Goal: Task Accomplishment & Management: Manage account settings

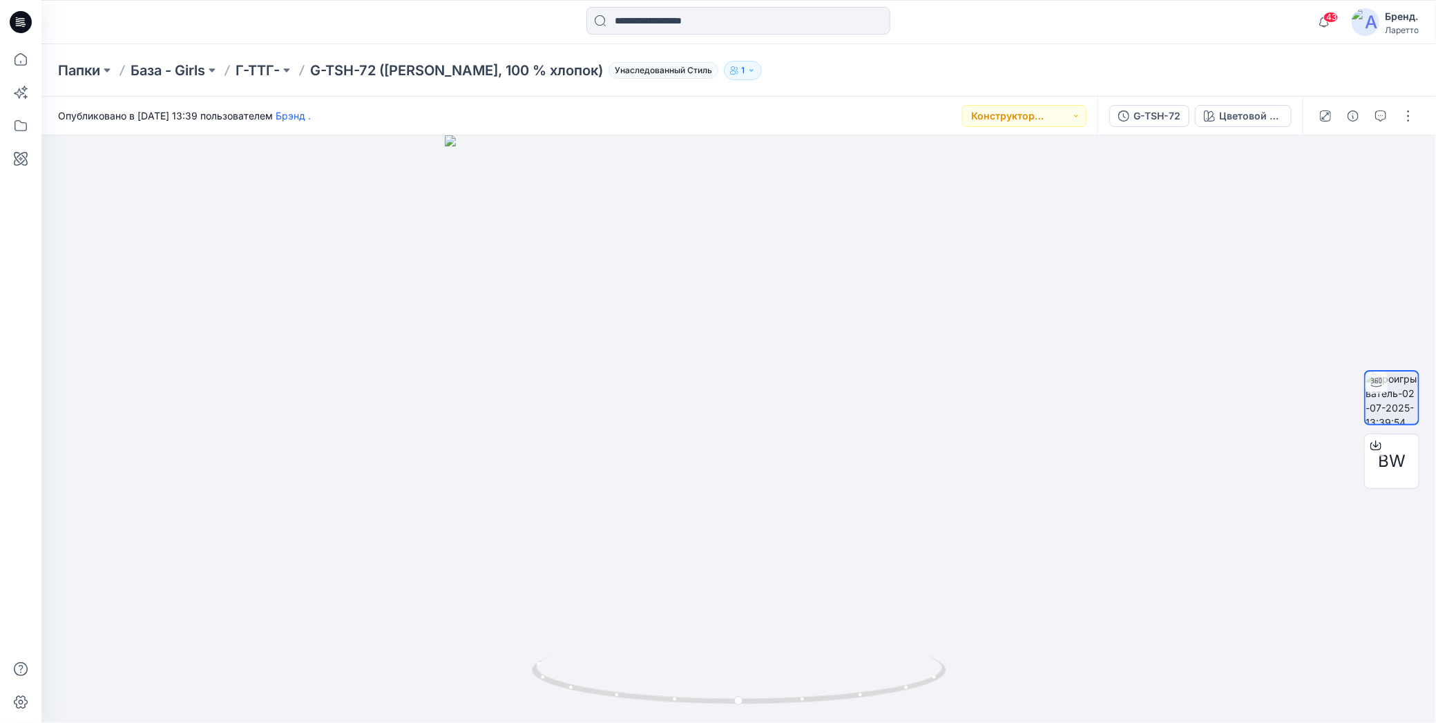
click at [350, 22] on div at bounding box center [215, 22] width 349 height 30
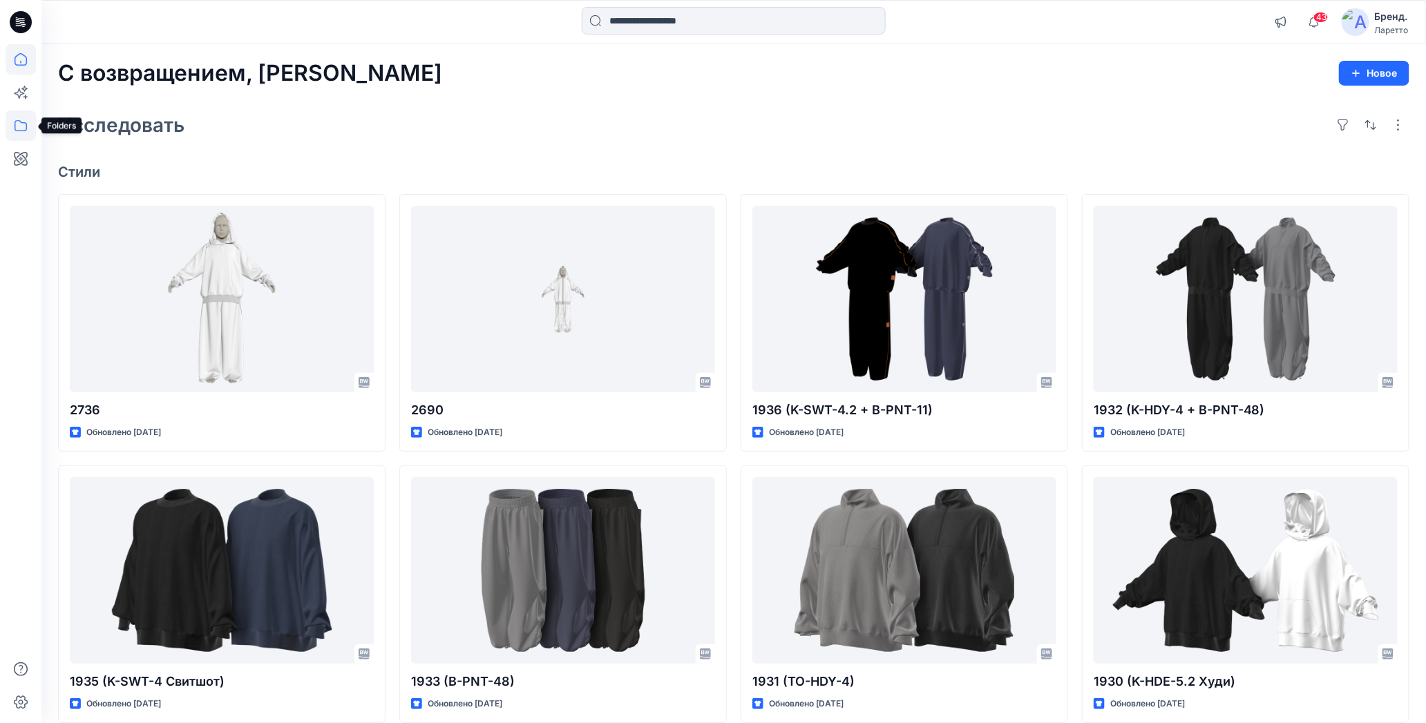
click at [20, 122] on icon at bounding box center [21, 126] width 30 height 30
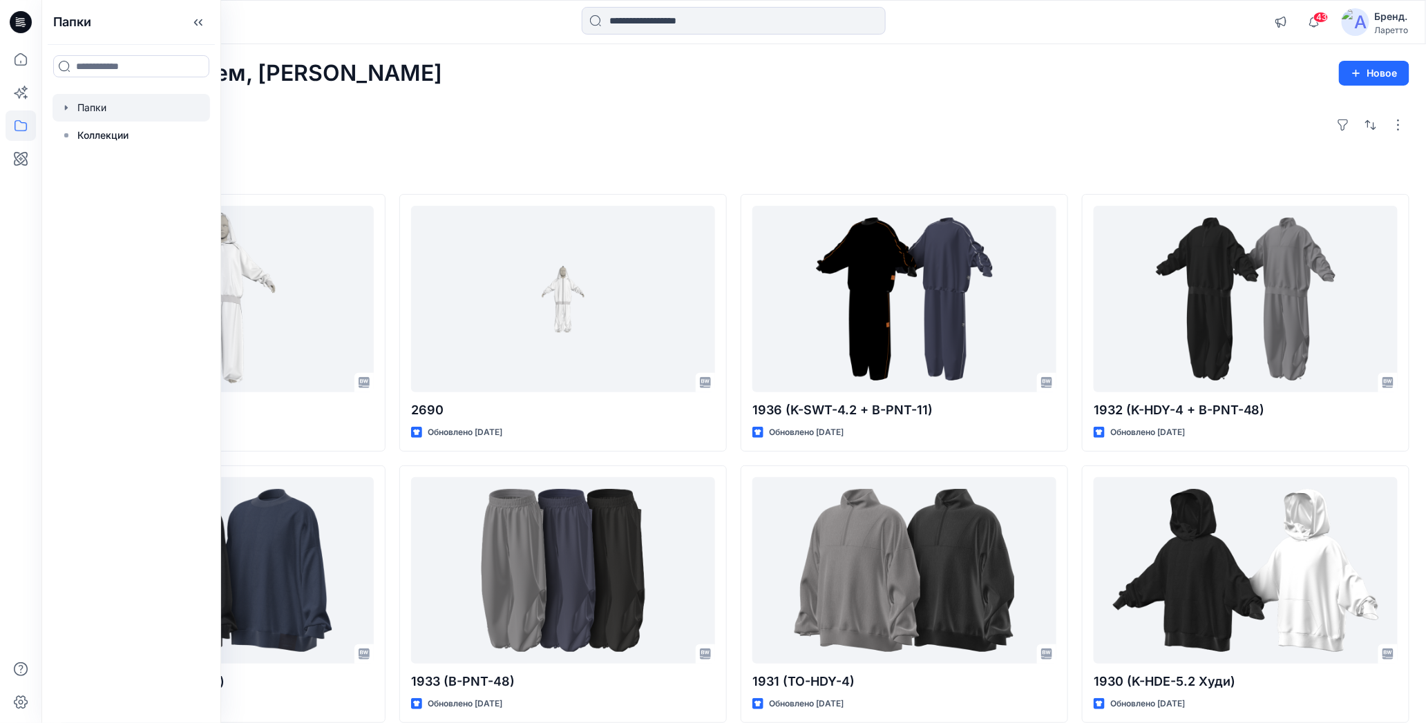
click at [113, 110] on div at bounding box center [132, 108] width 158 height 28
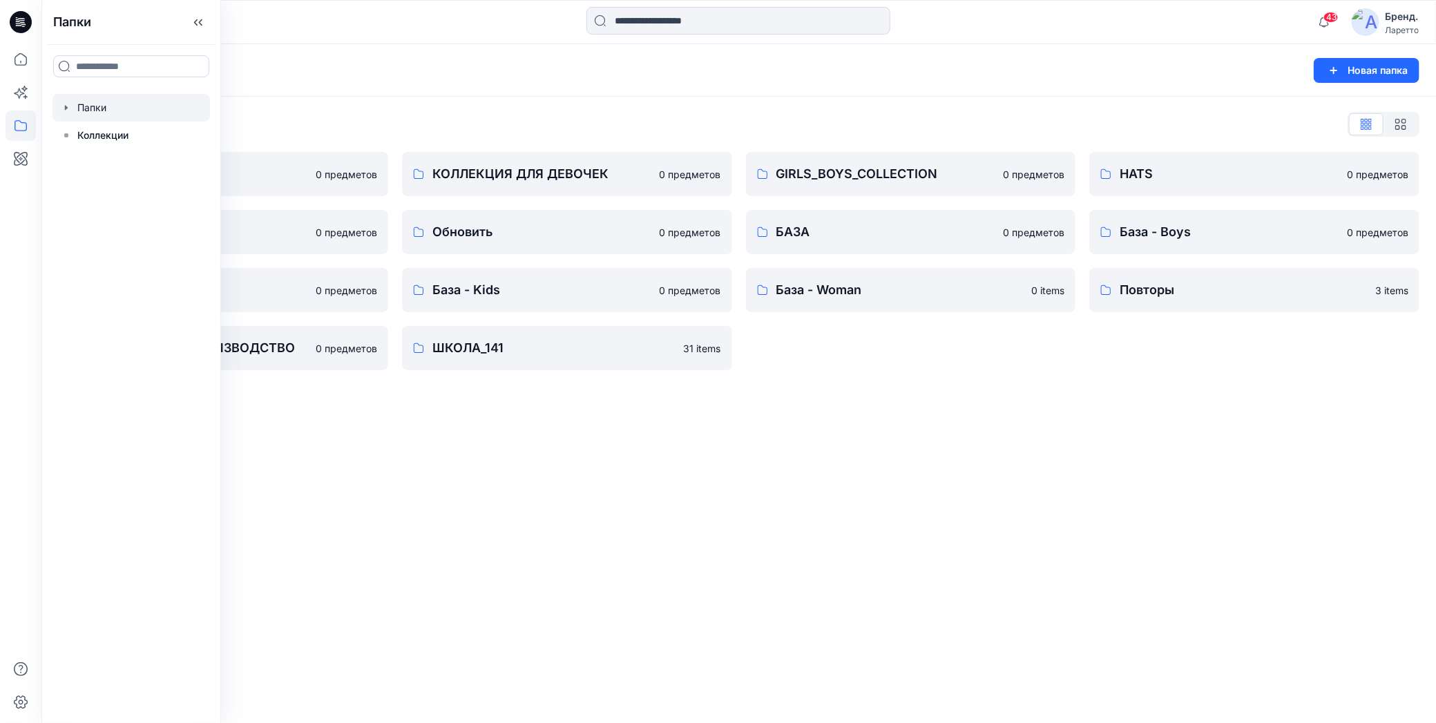
click at [381, 481] on div "Папки Новая папка Список папок КОЛЛЕКЦИЯ BOY'S 0 предметов Разное 0 предметов Б…" at bounding box center [738, 383] width 1395 height 679
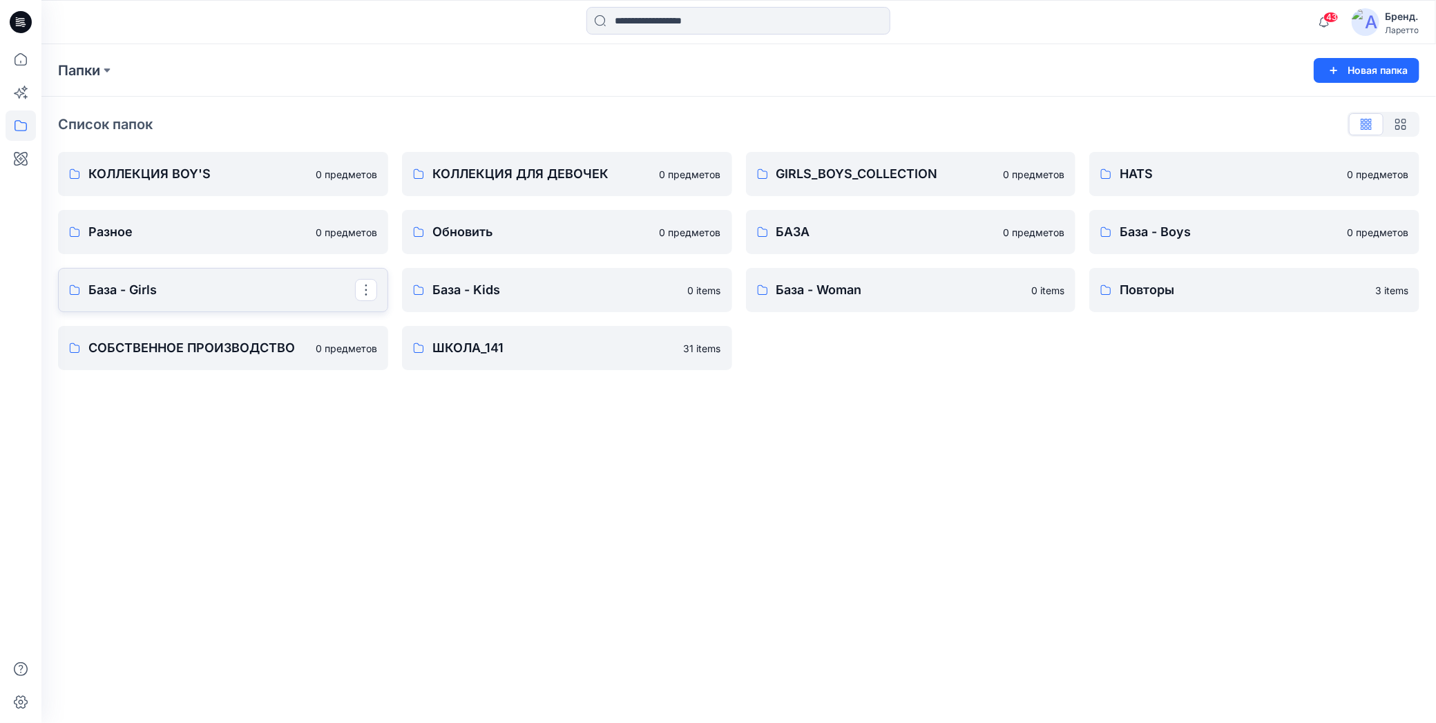
click at [174, 288] on p "База - Girls" at bounding box center [221, 289] width 267 height 19
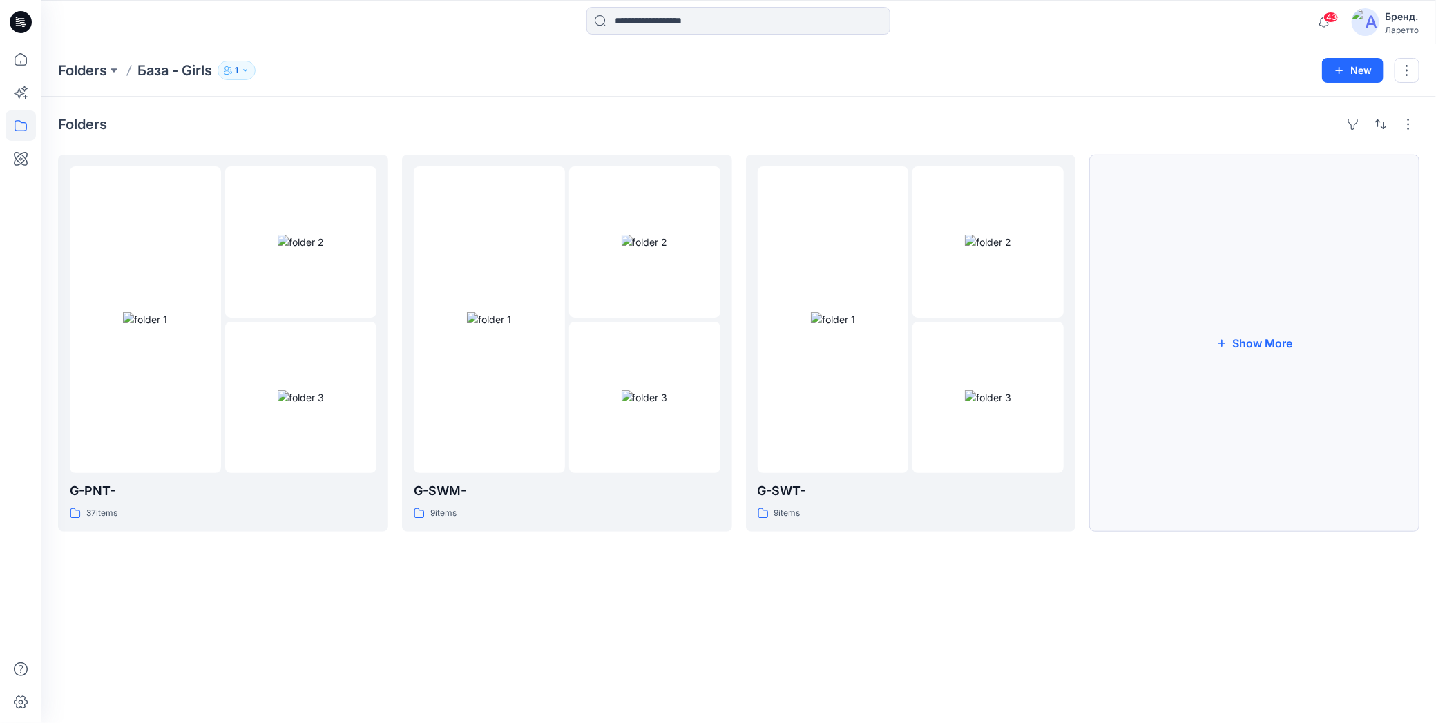
click at [1297, 430] on button "Show More" at bounding box center [1254, 343] width 330 height 377
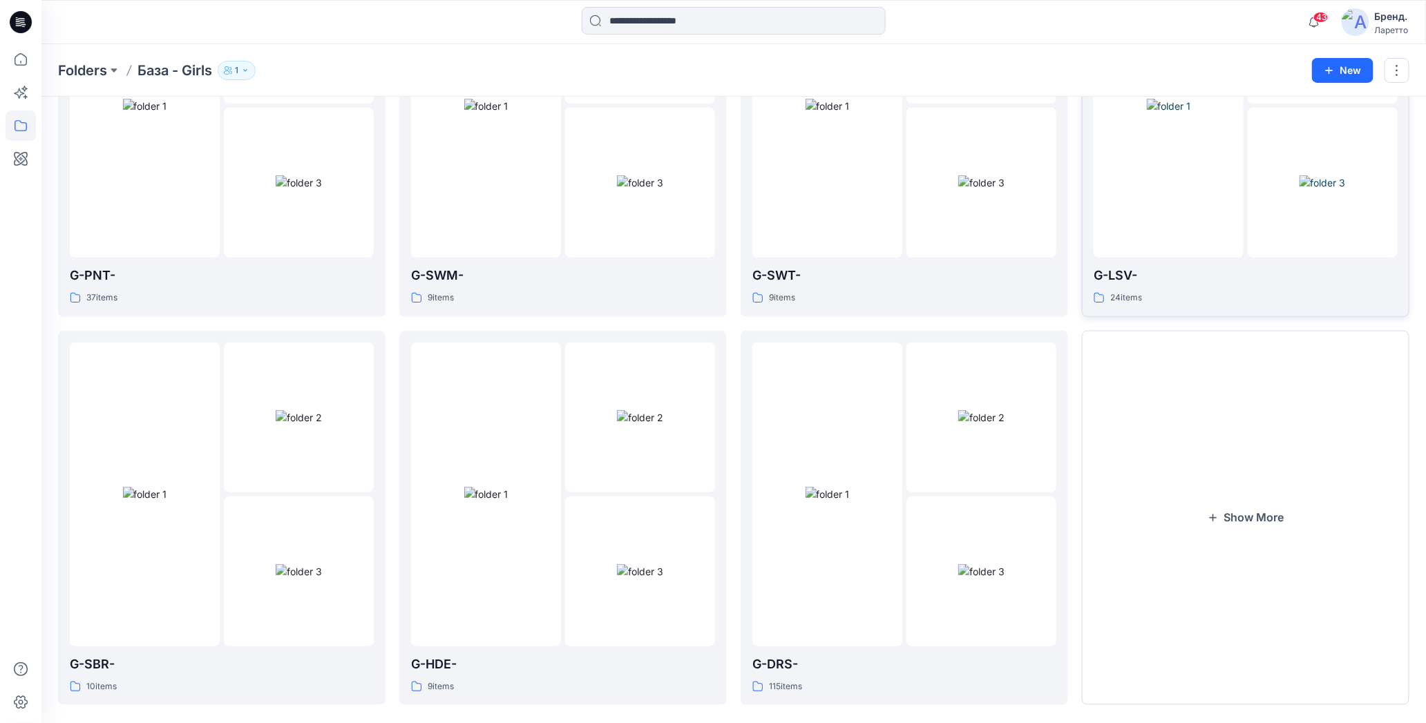
scroll to position [233, 0]
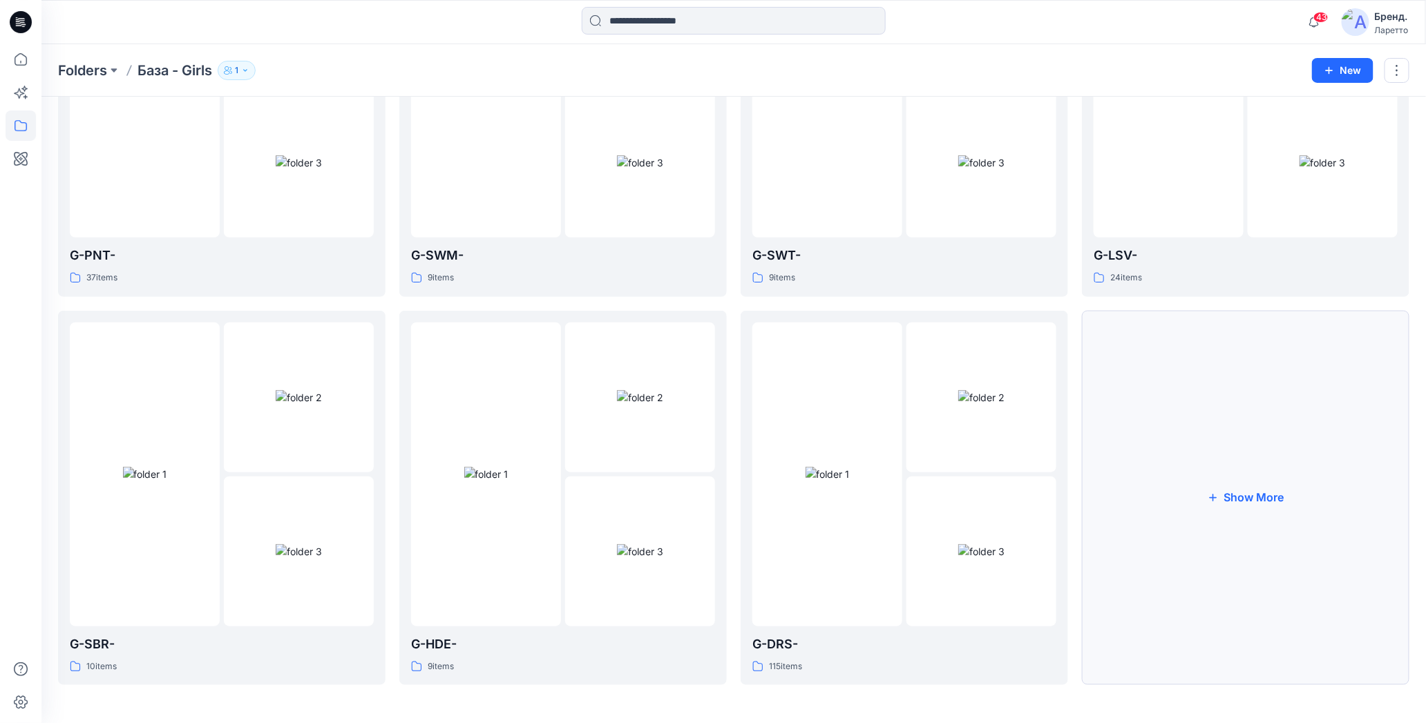
click at [1197, 385] on button "Show More" at bounding box center [1245, 498] width 327 height 375
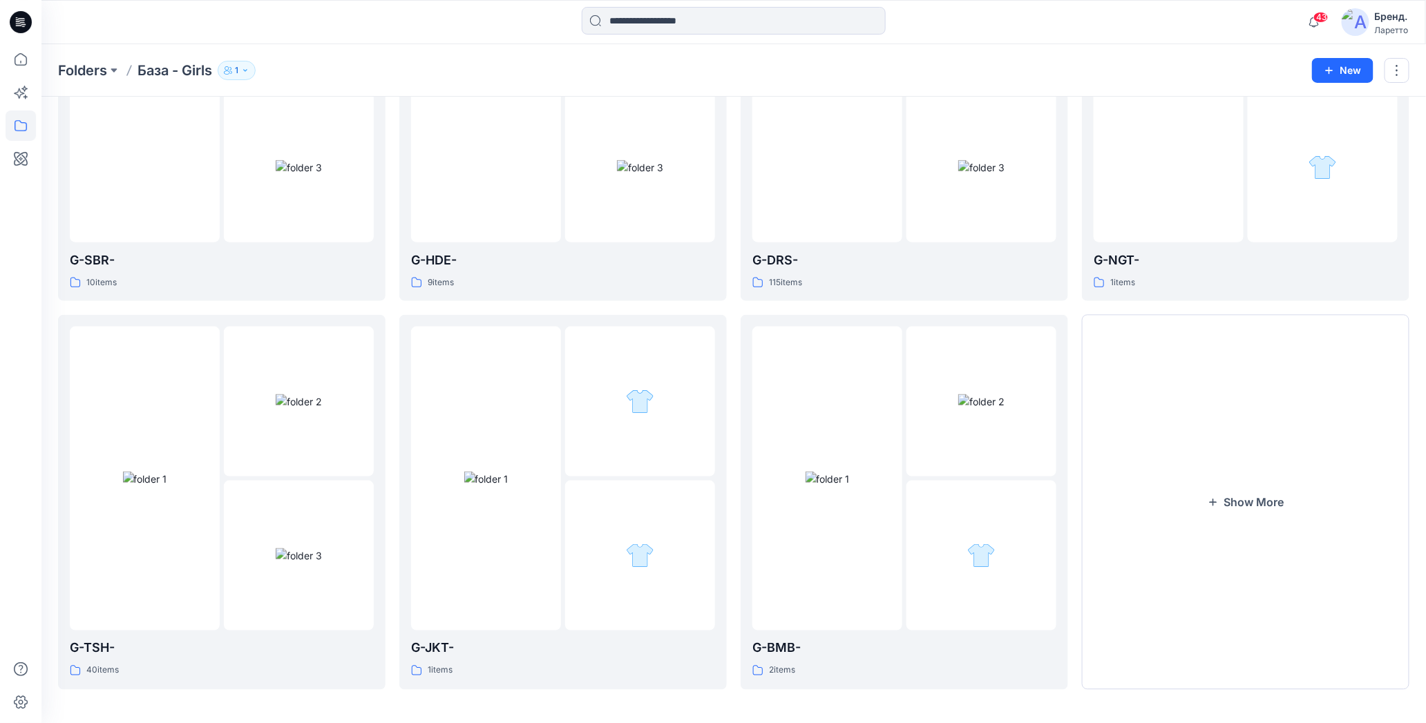
scroll to position [622, 0]
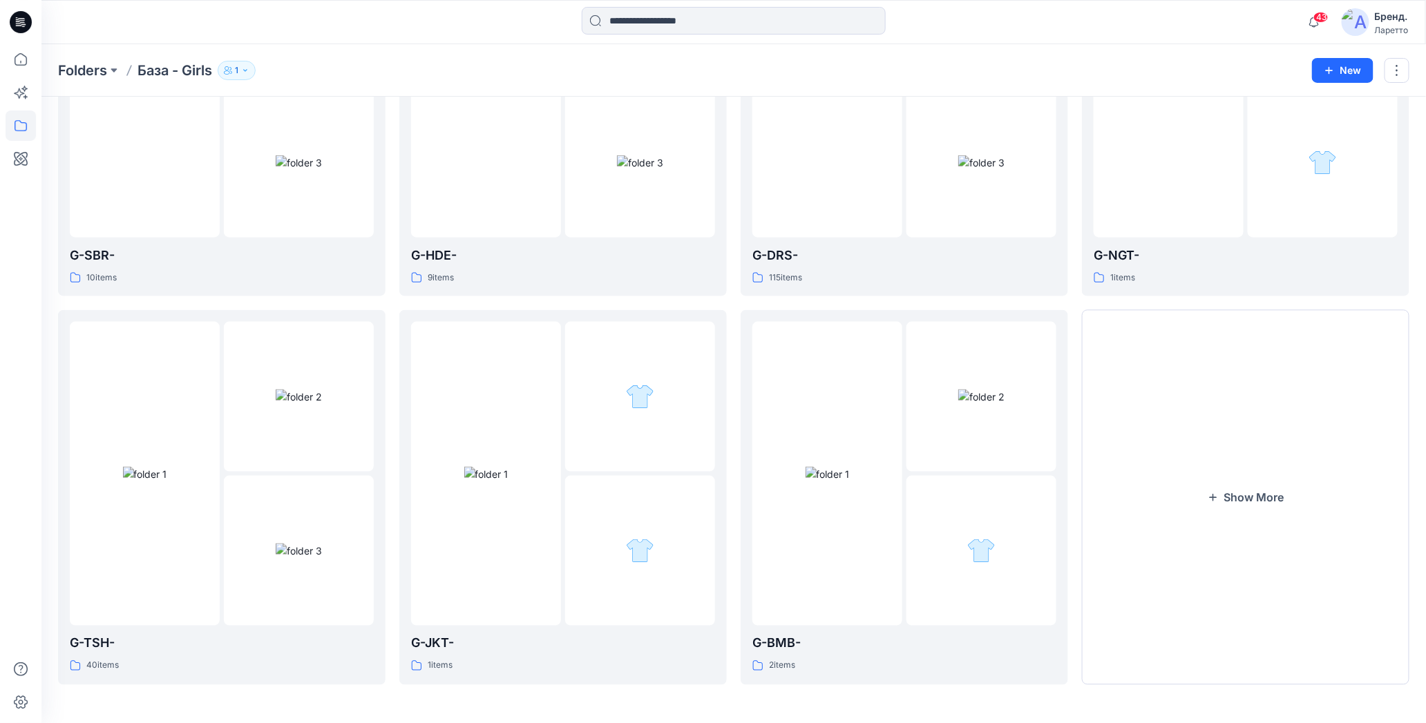
click at [1197, 385] on button "Show More" at bounding box center [1245, 497] width 327 height 375
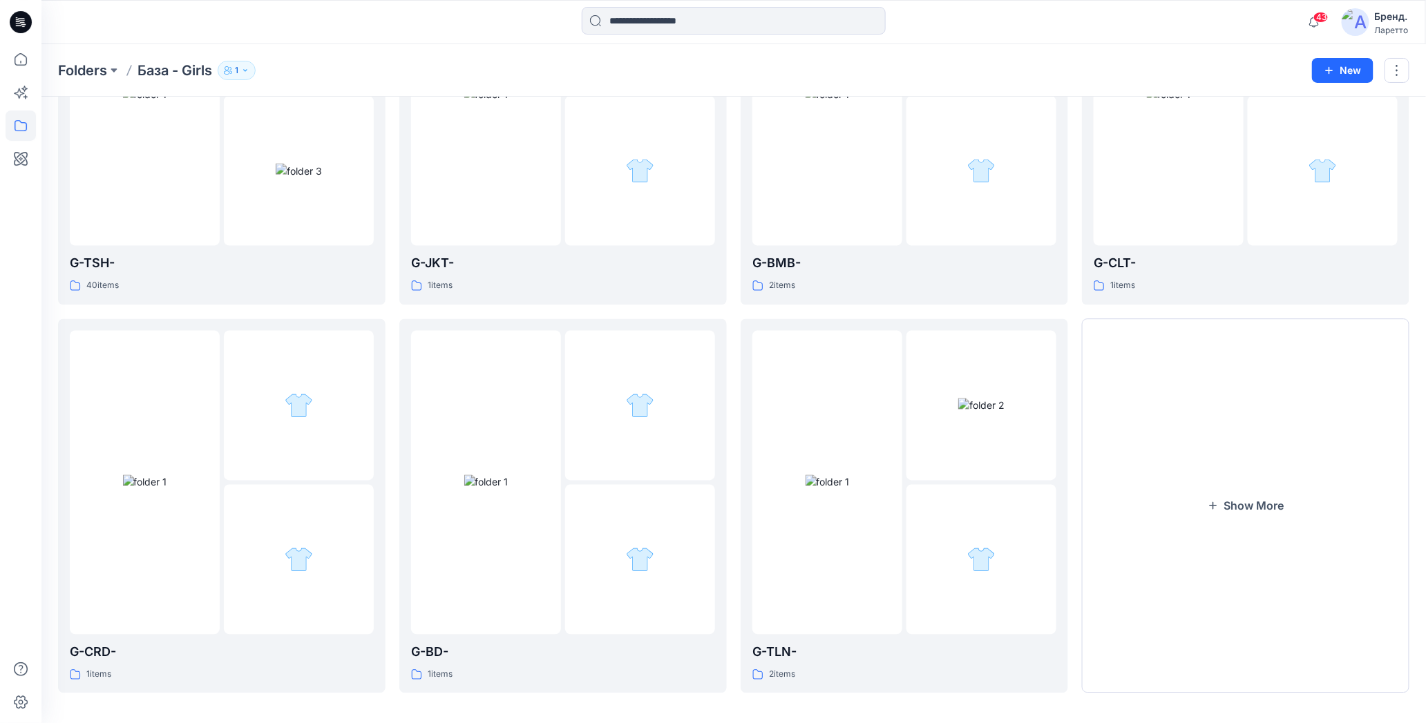
scroll to position [1010, 0]
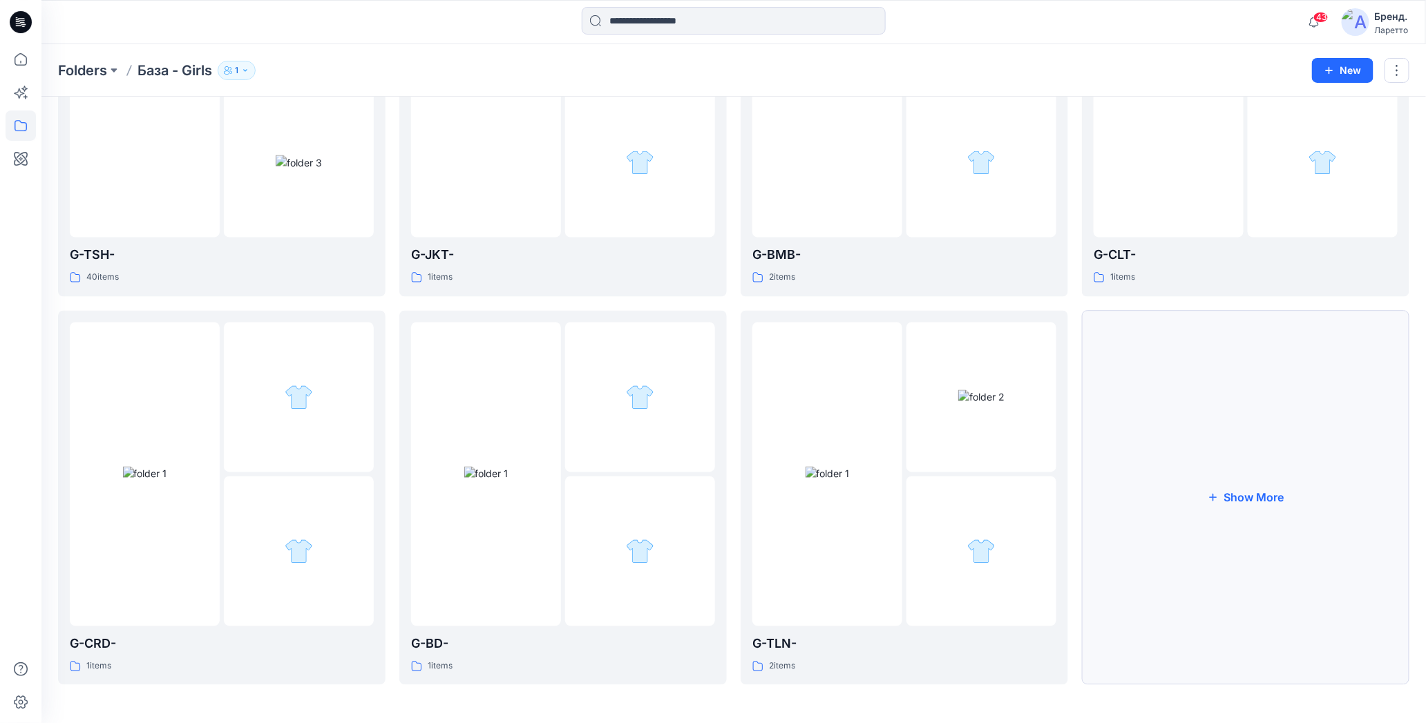
click at [1185, 406] on button "Show More" at bounding box center [1245, 498] width 327 height 375
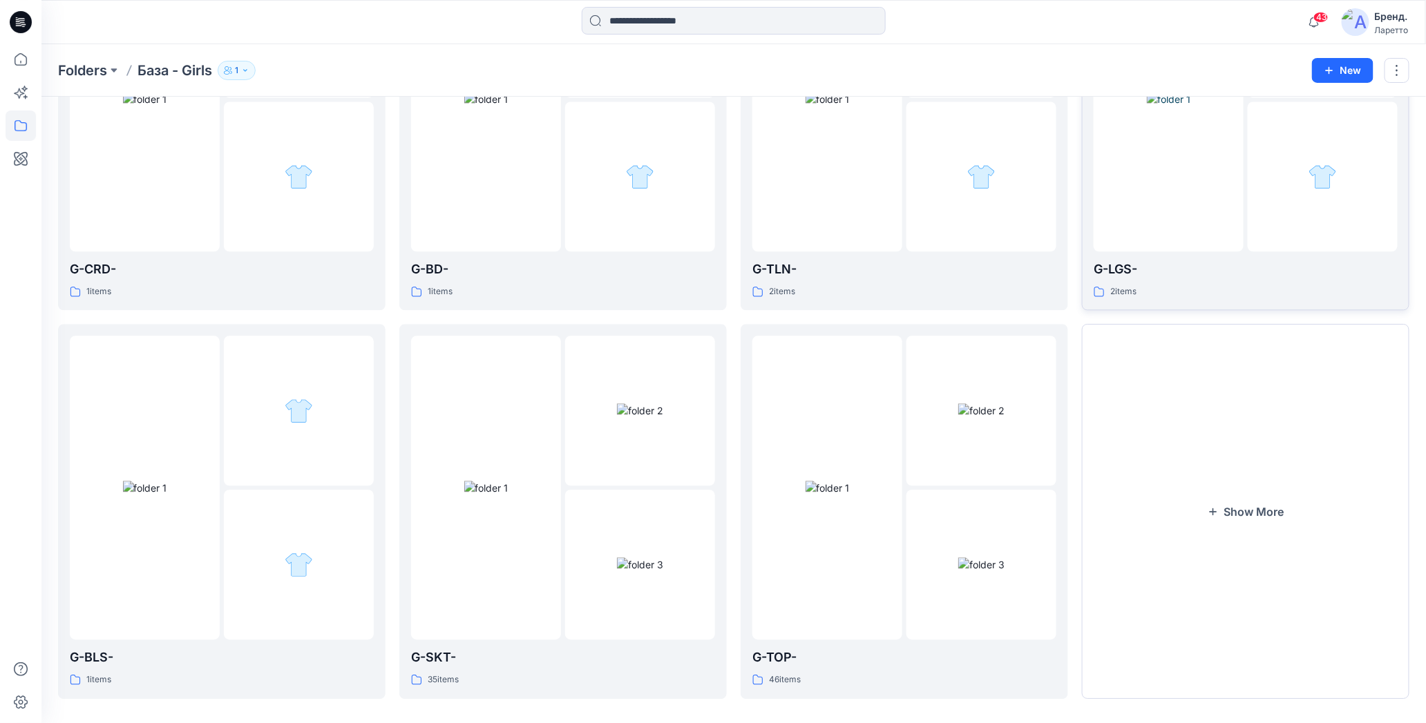
scroll to position [1399, 0]
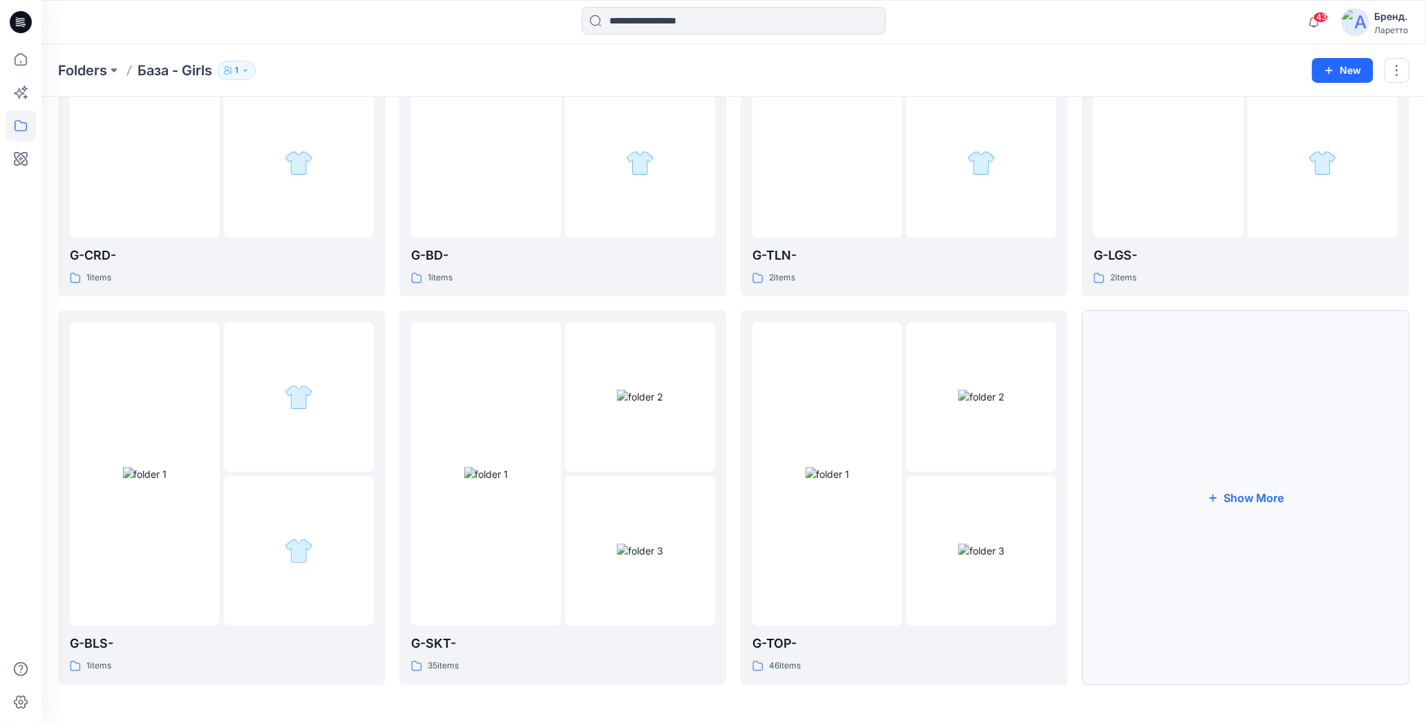
click at [1181, 406] on button "Show More" at bounding box center [1245, 497] width 327 height 375
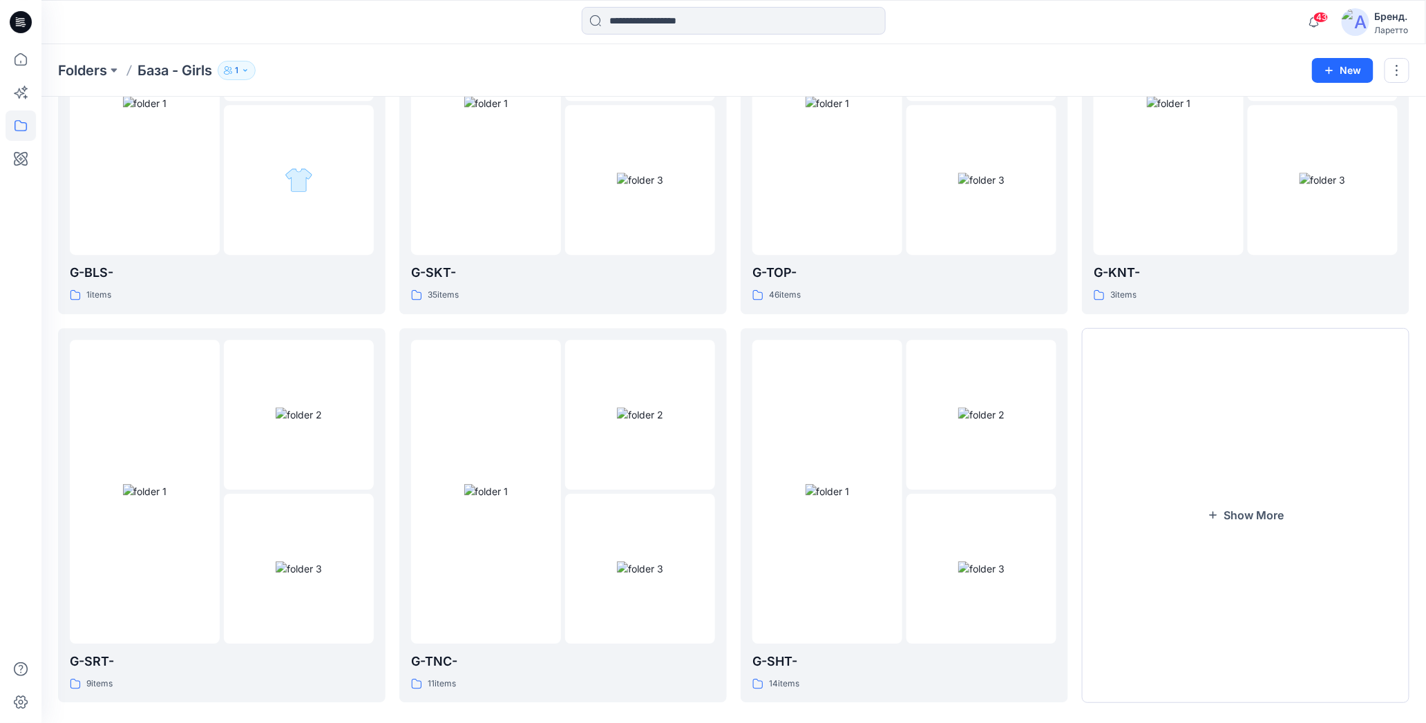
scroll to position [1788, 0]
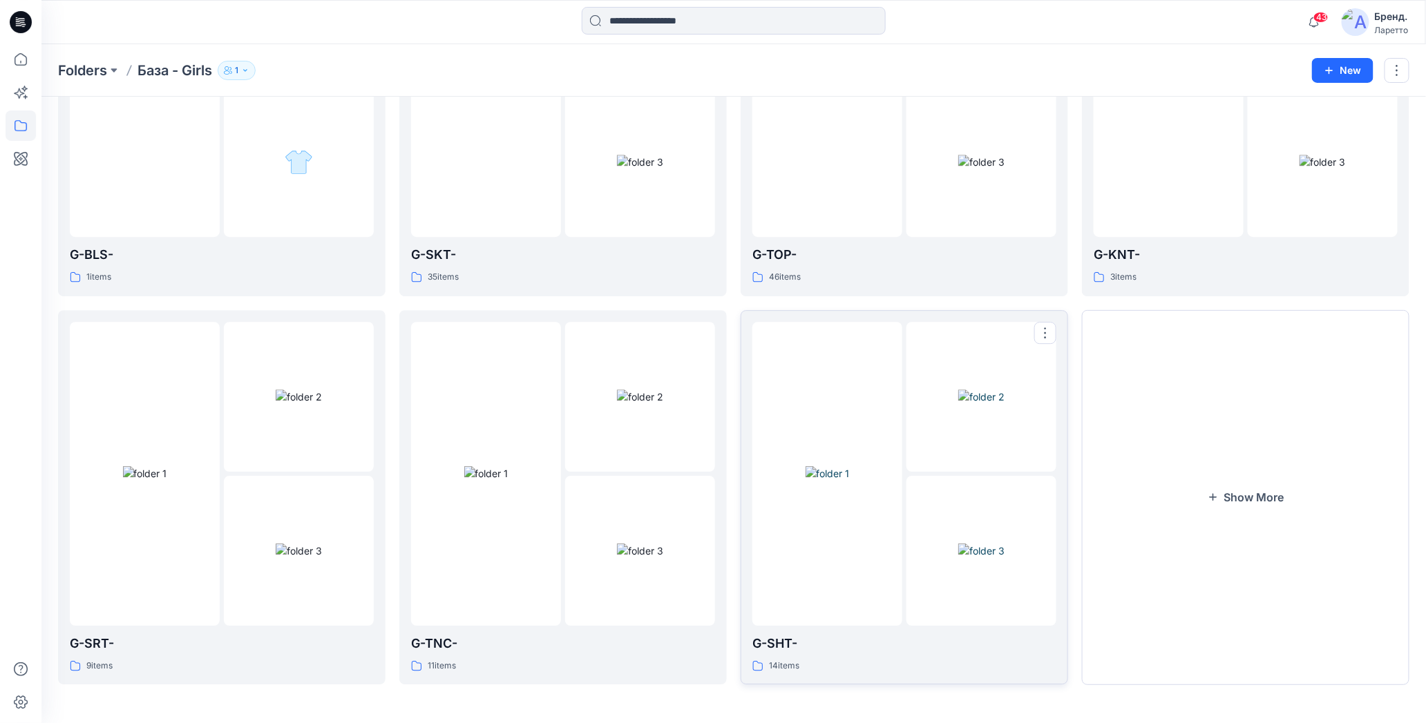
click at [850, 481] on img at bounding box center [828, 473] width 44 height 15
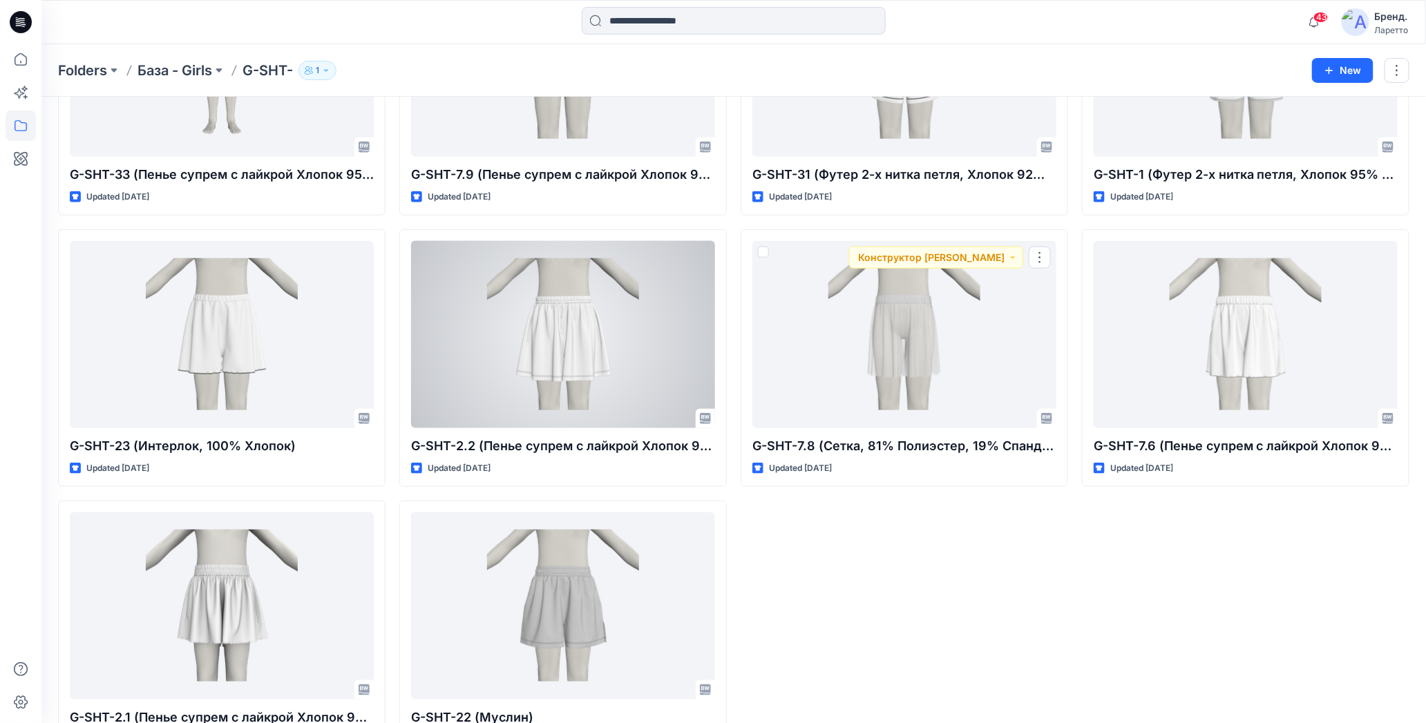
scroll to position [449, 0]
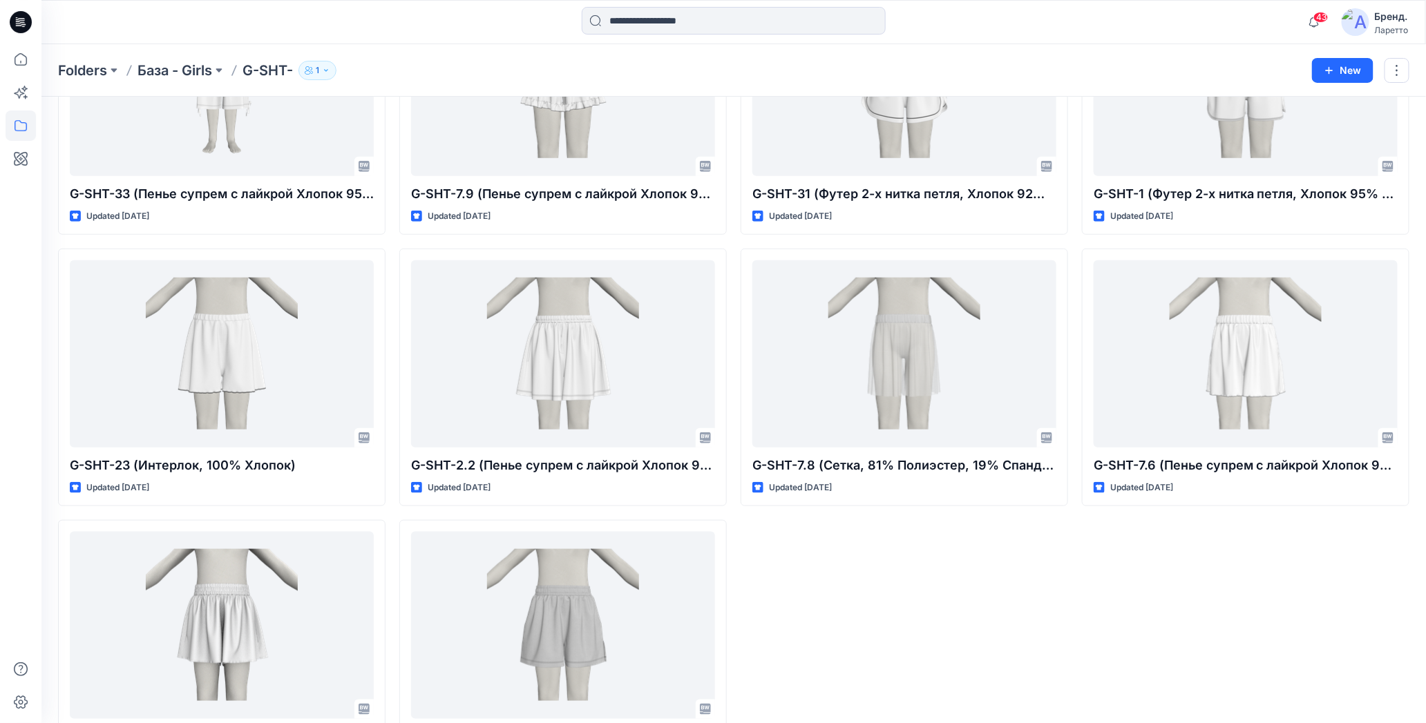
click at [15, 24] on icon at bounding box center [21, 22] width 22 height 22
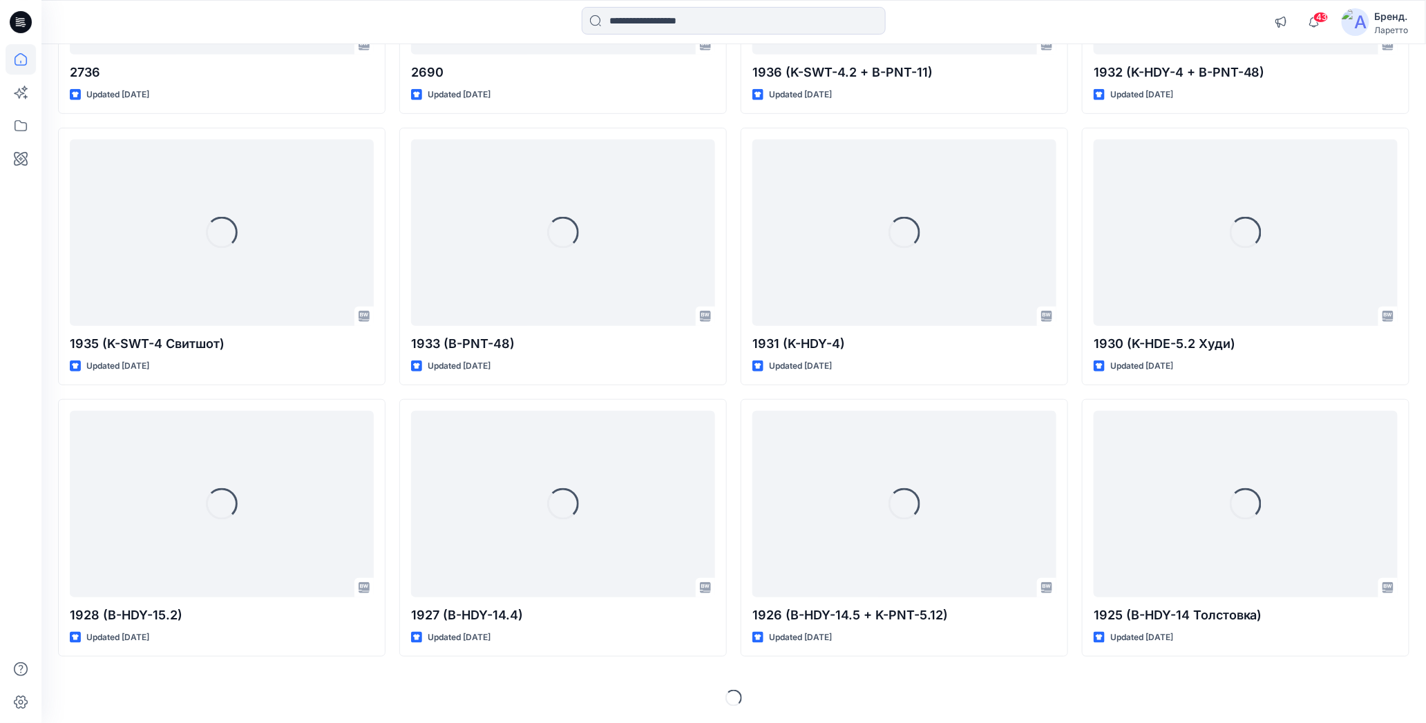
scroll to position [336, 0]
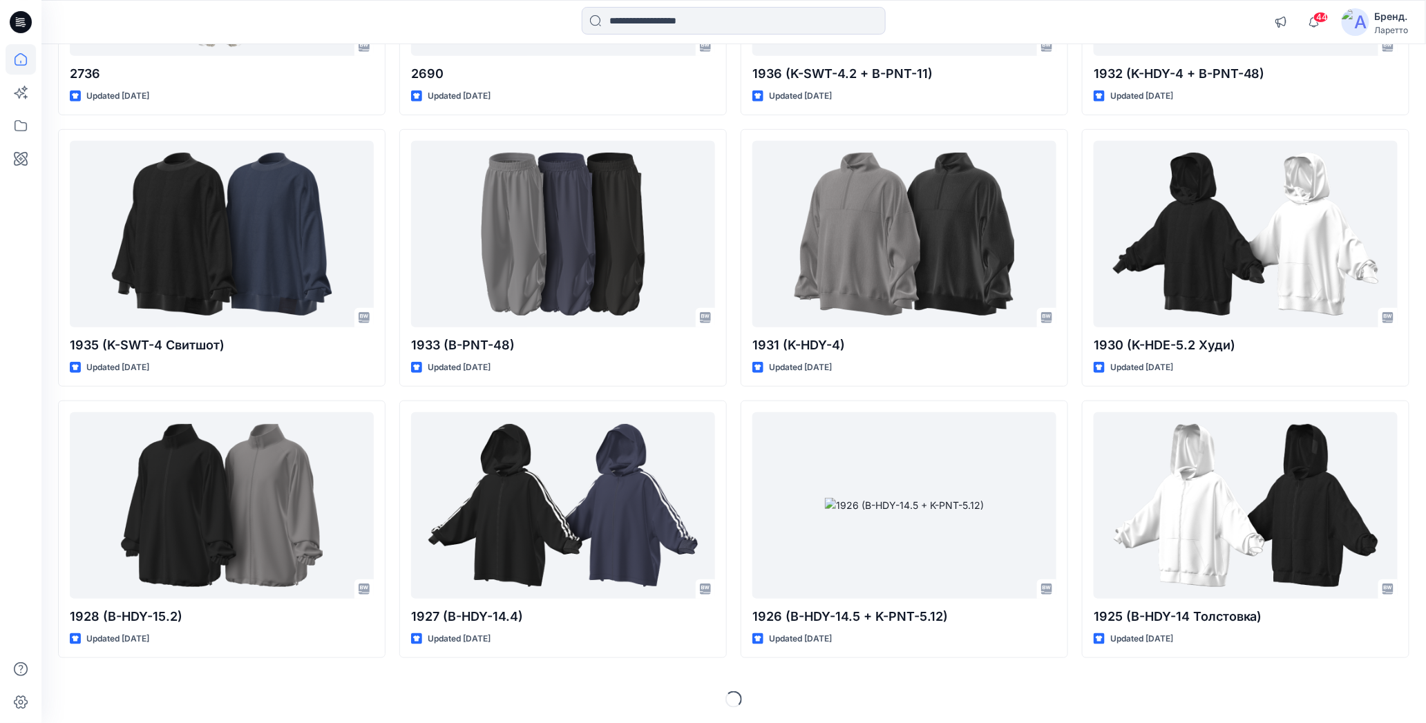
click at [23, 22] on icon at bounding box center [23, 22] width 6 height 1
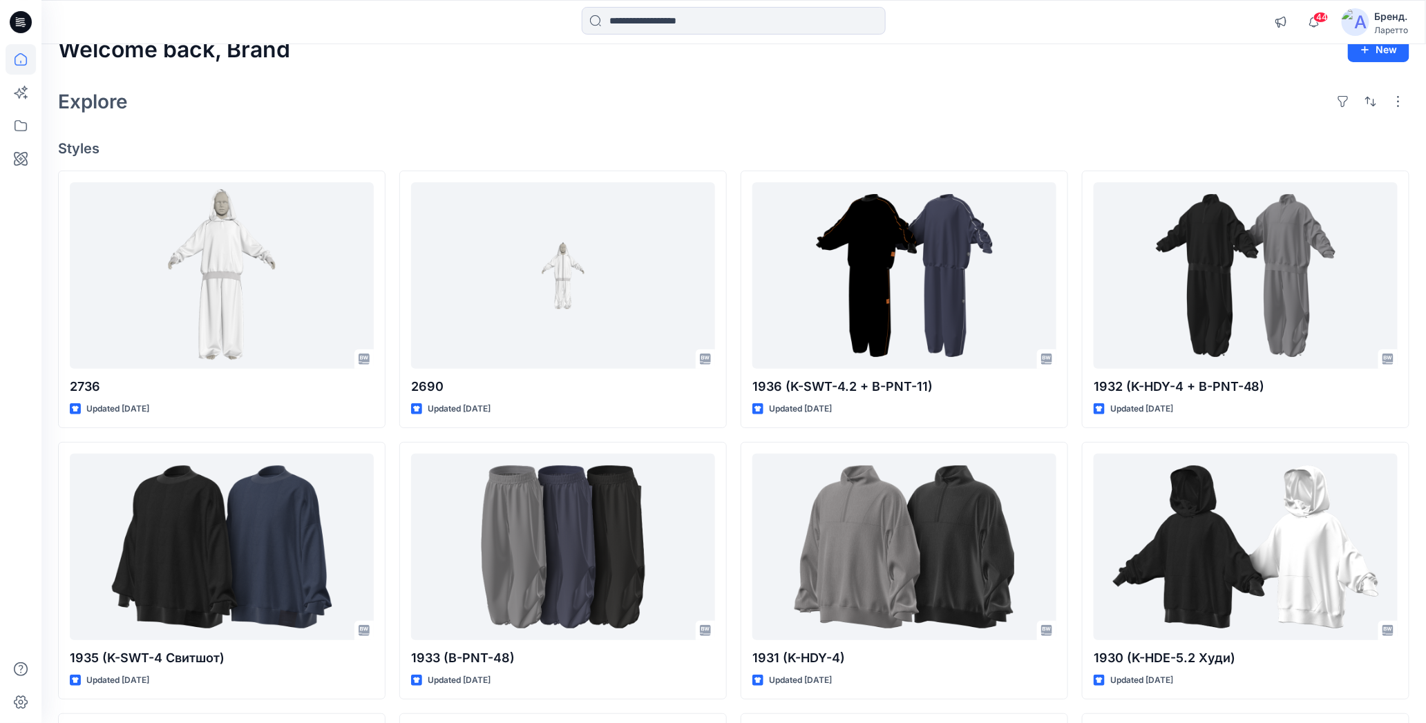
scroll to position [0, 0]
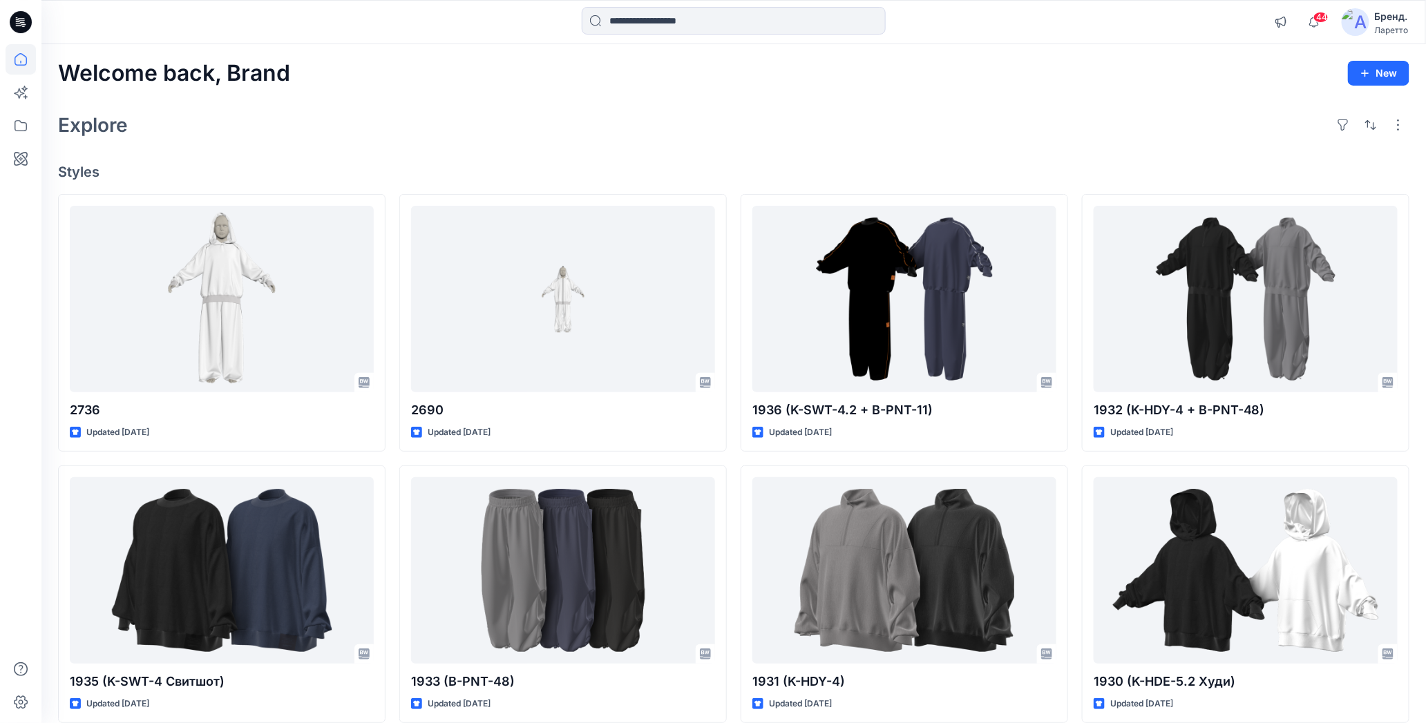
click at [533, 154] on div "Welcome back, Brand New Explore Styles 2736 Updated 3 days ago 1935 (K-SWT-4 Св…" at bounding box center [733, 552] width 1384 height 1017
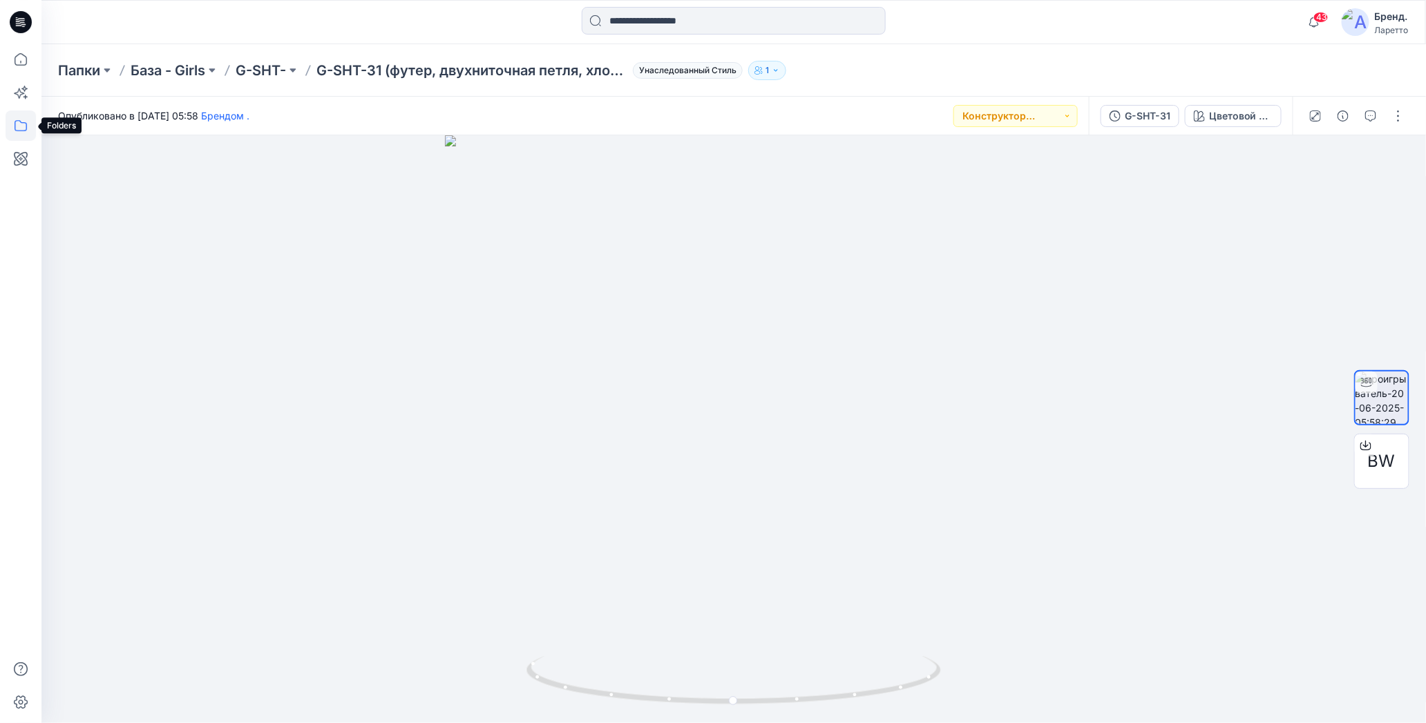
click at [20, 114] on icon at bounding box center [21, 126] width 30 height 30
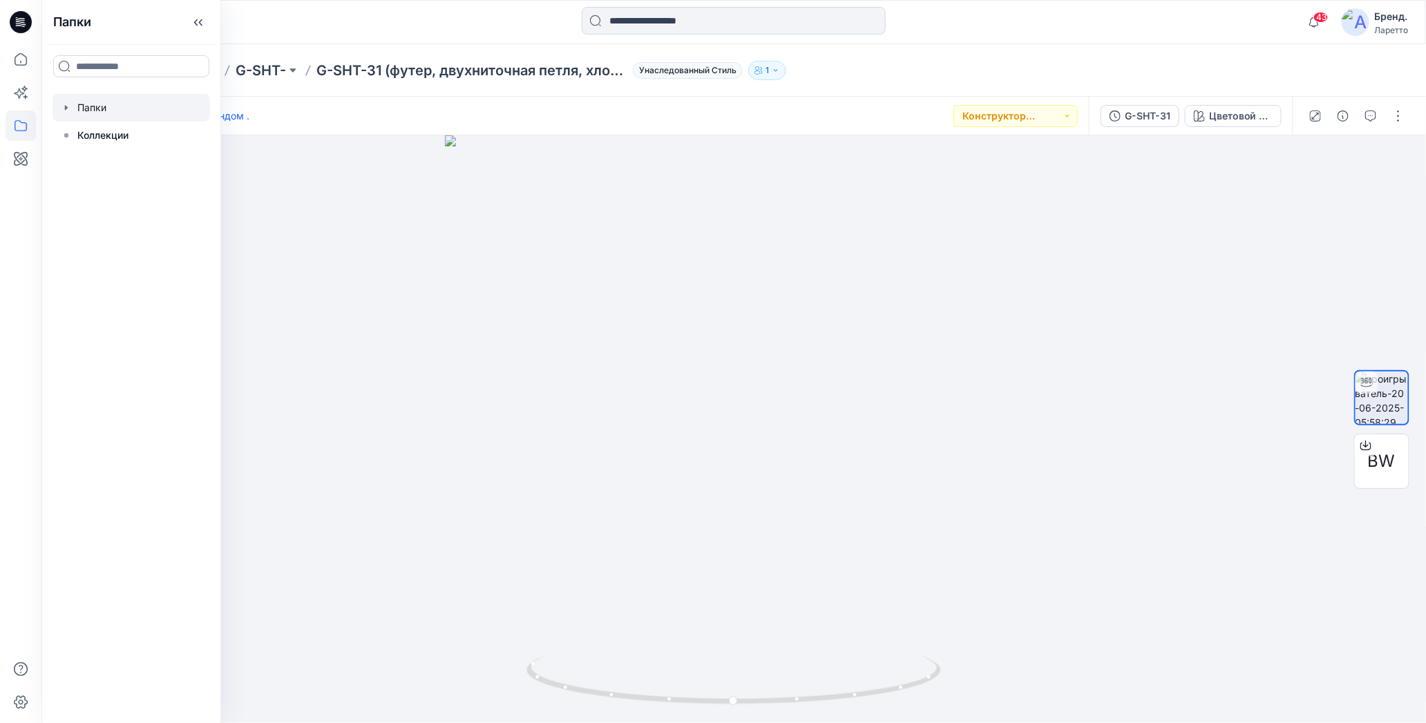
click at [81, 106] on div at bounding box center [132, 108] width 158 height 28
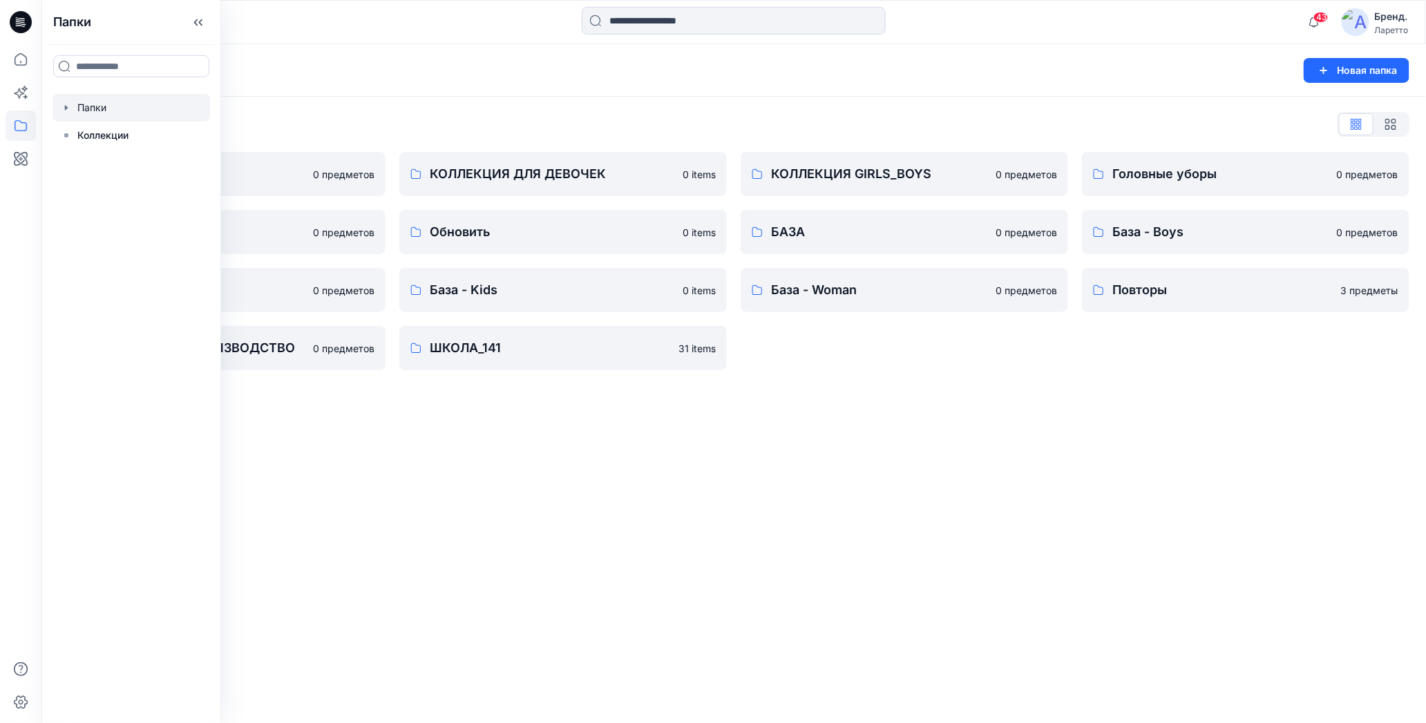
click at [429, 497] on div "Папки Новая папка Список папок КОЛЛЕКЦИЯ BOY'S 0 предметов Разное 0 предметов Б…" at bounding box center [733, 383] width 1384 height 679
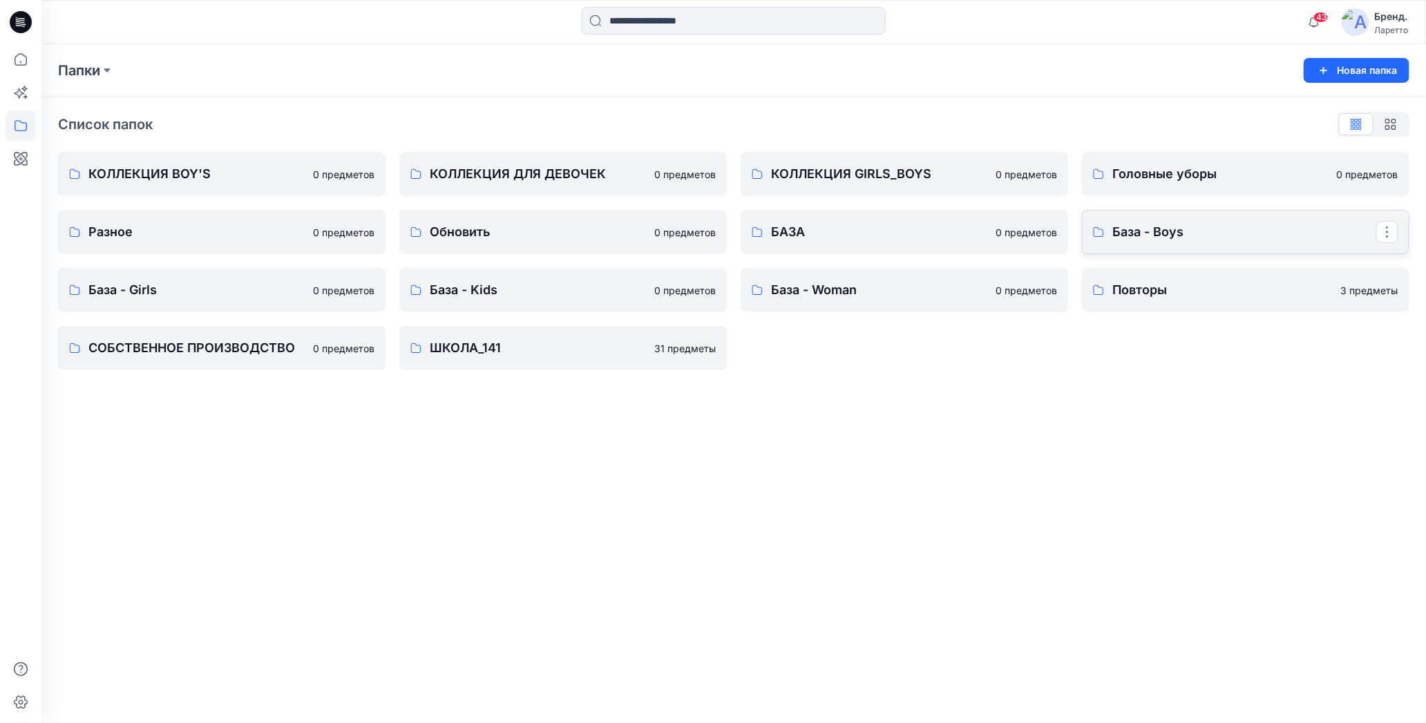
click at [1157, 233] on p "База - Boys" at bounding box center [1244, 231] width 264 height 19
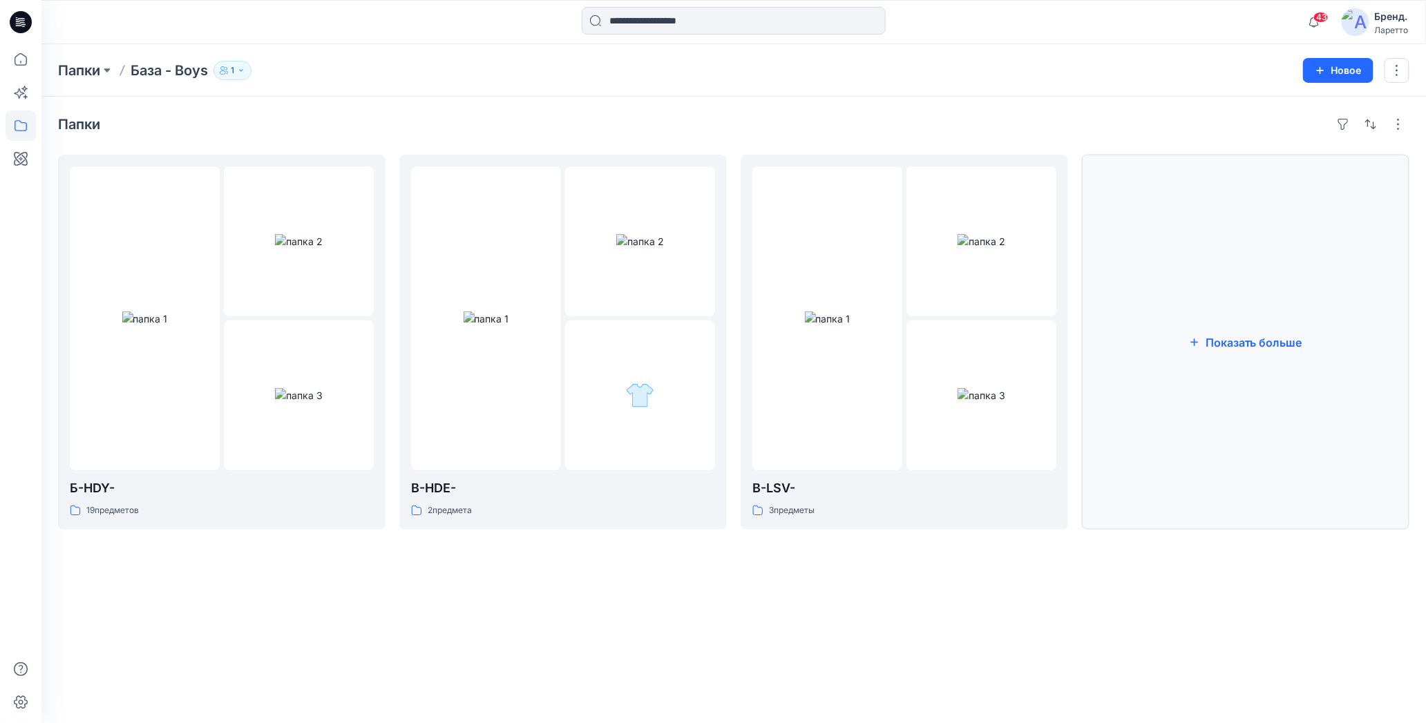
click at [1232, 363] on button "Показать больше" at bounding box center [1245, 342] width 327 height 375
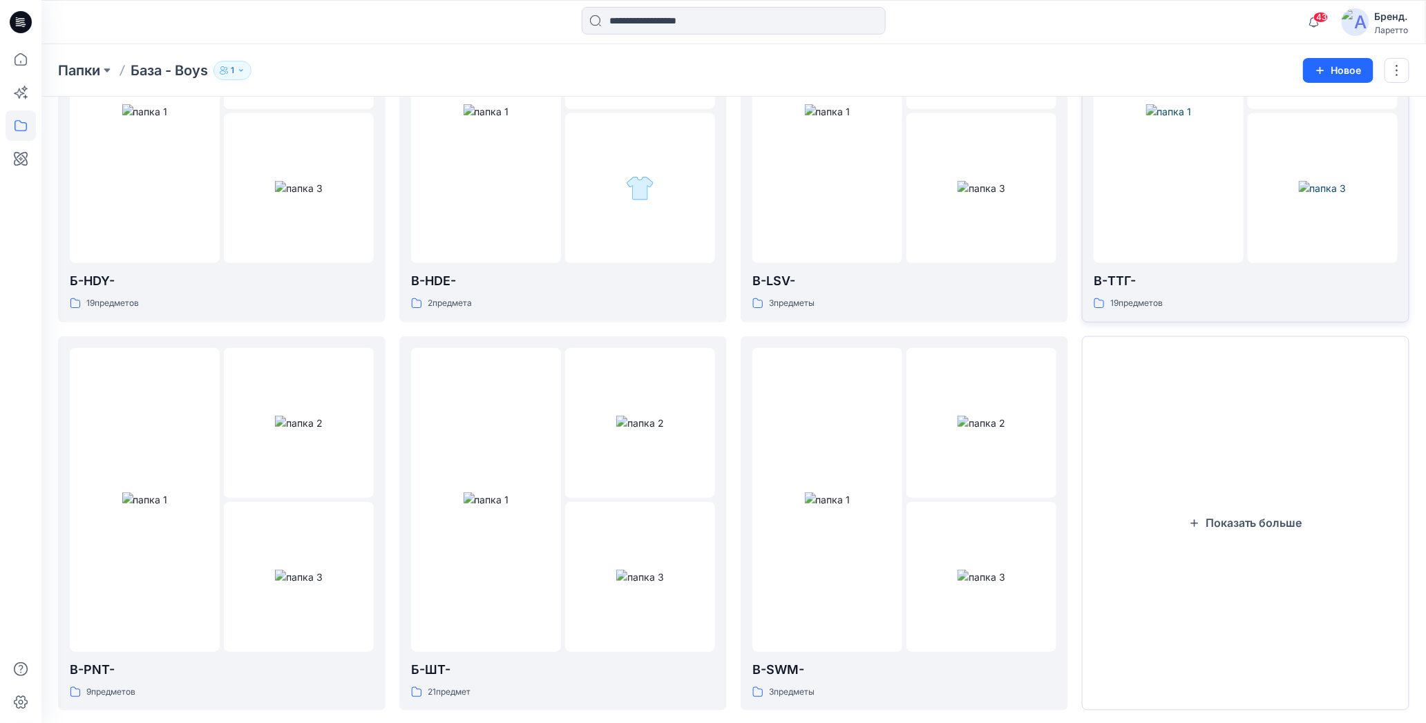
scroll to position [276, 0]
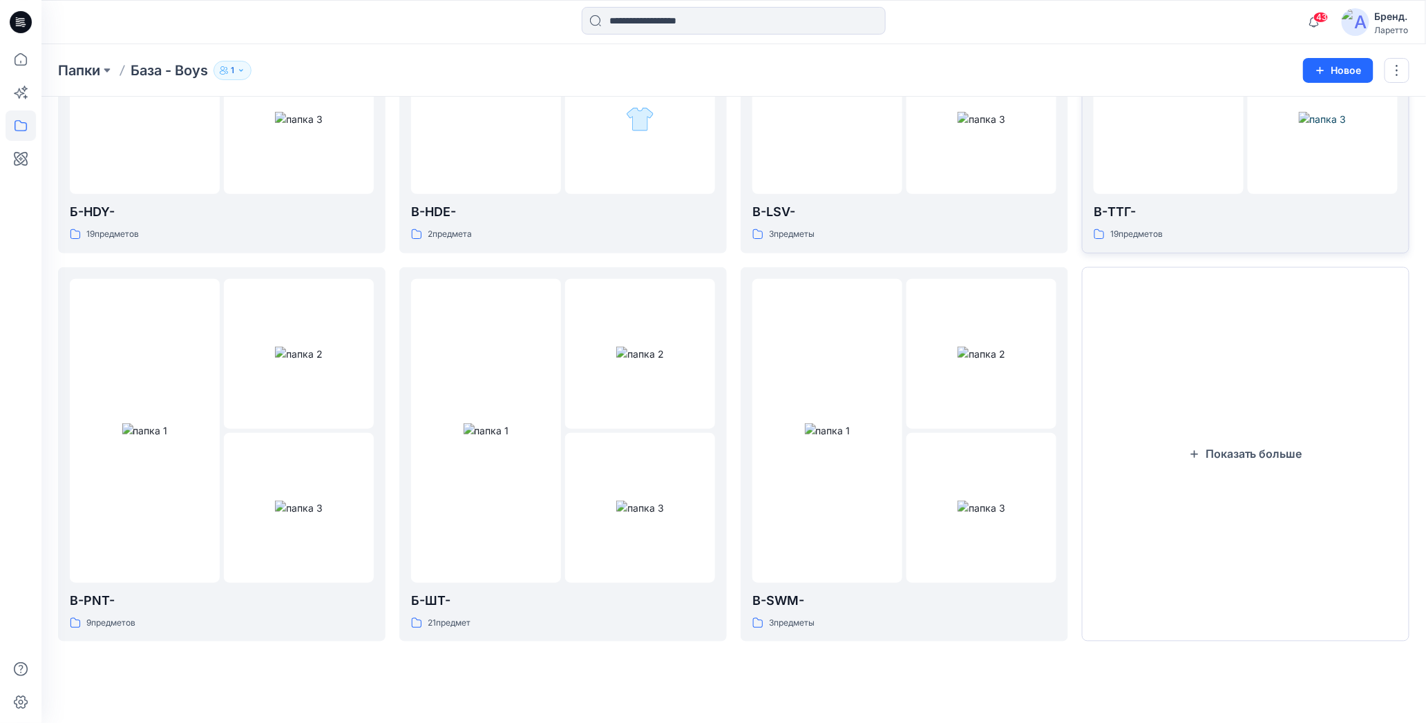
click at [1215, 361] on button "Показать больше" at bounding box center [1245, 454] width 327 height 375
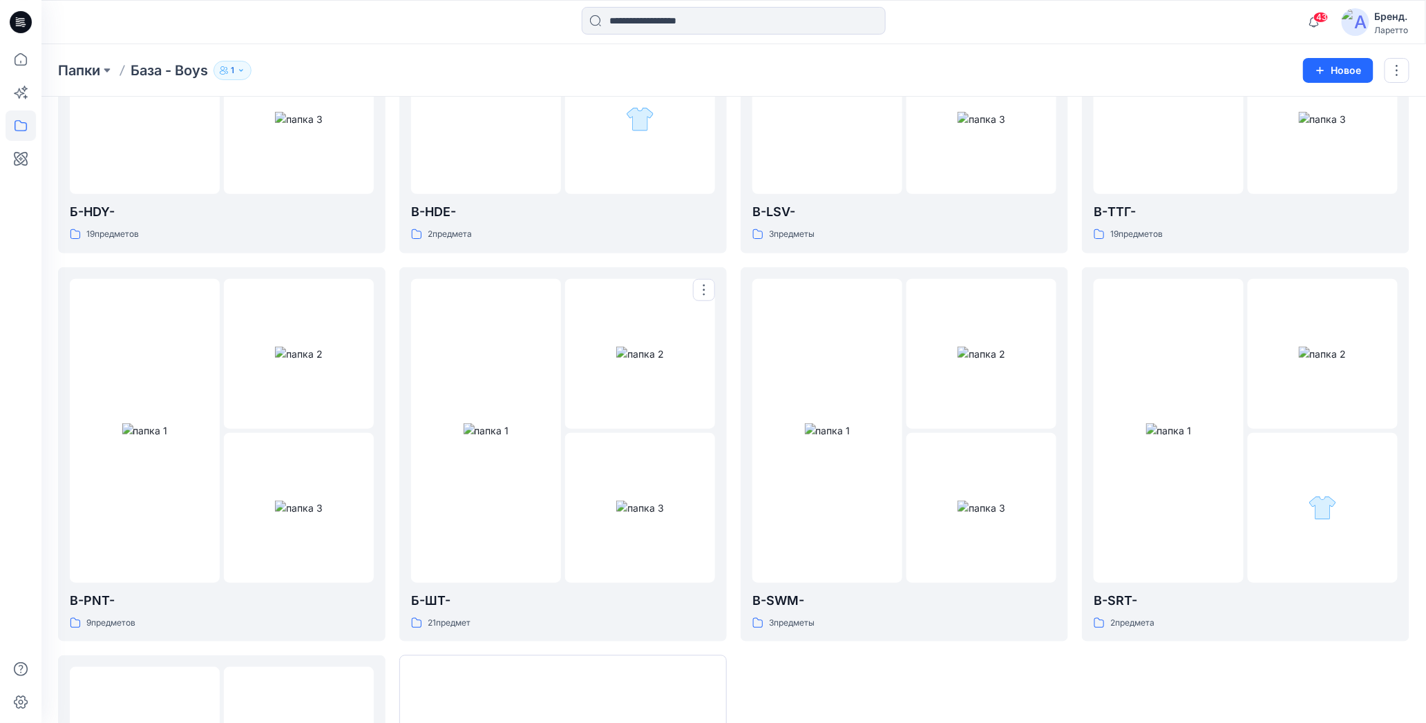
click at [498, 423] on img at bounding box center [487, 430] width 46 height 15
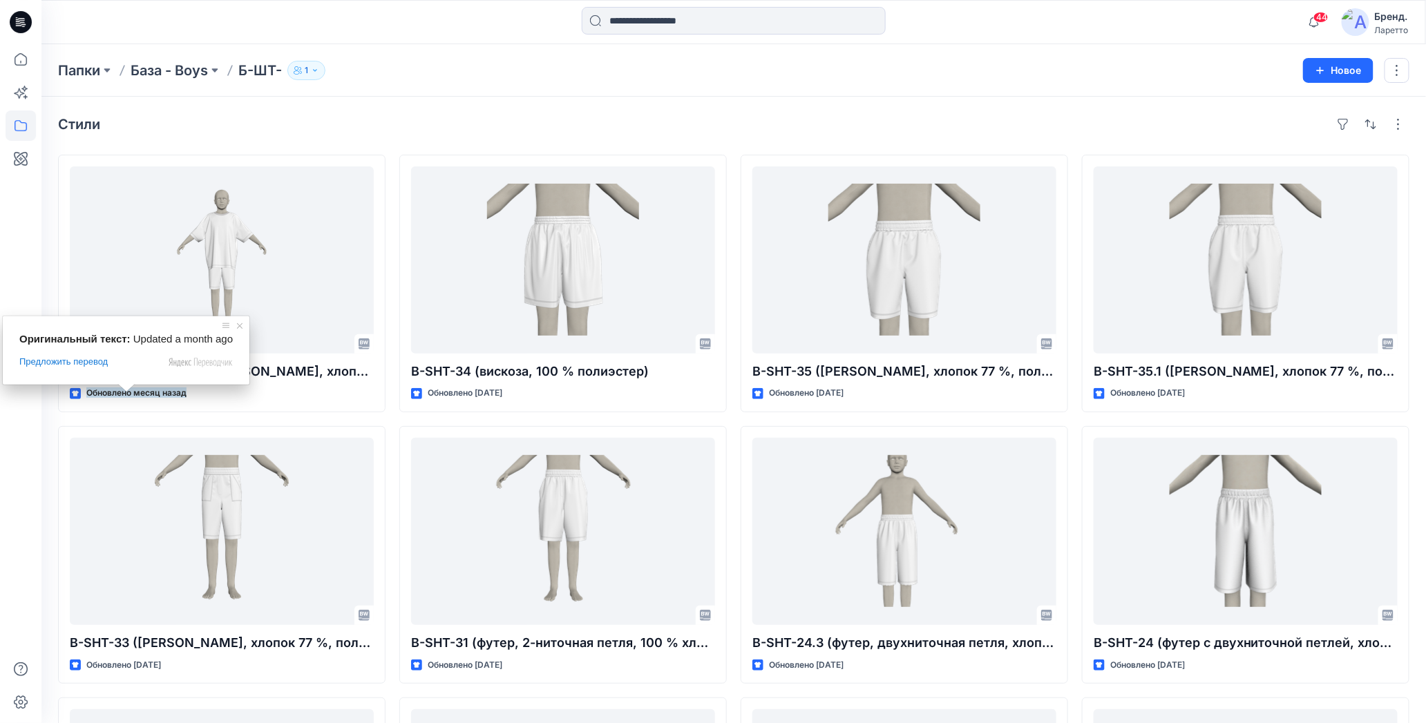
click at [564, 107] on div "Стили B-TSH-46 + B-SHT-33 (Пенье WFACE Пике, хлопок 77 %, полиэстер 23 %) Обнов…" at bounding box center [733, 559] width 1384 height 925
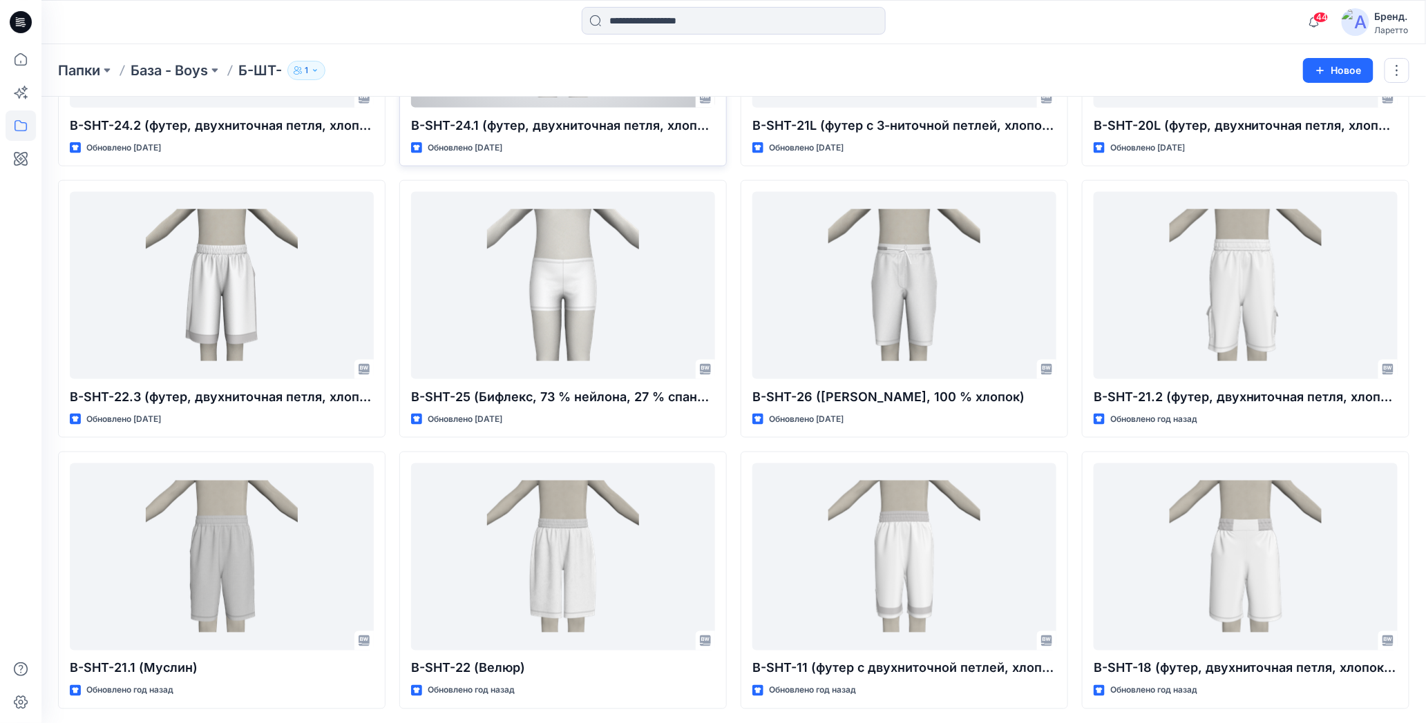
scroll to position [790, 0]
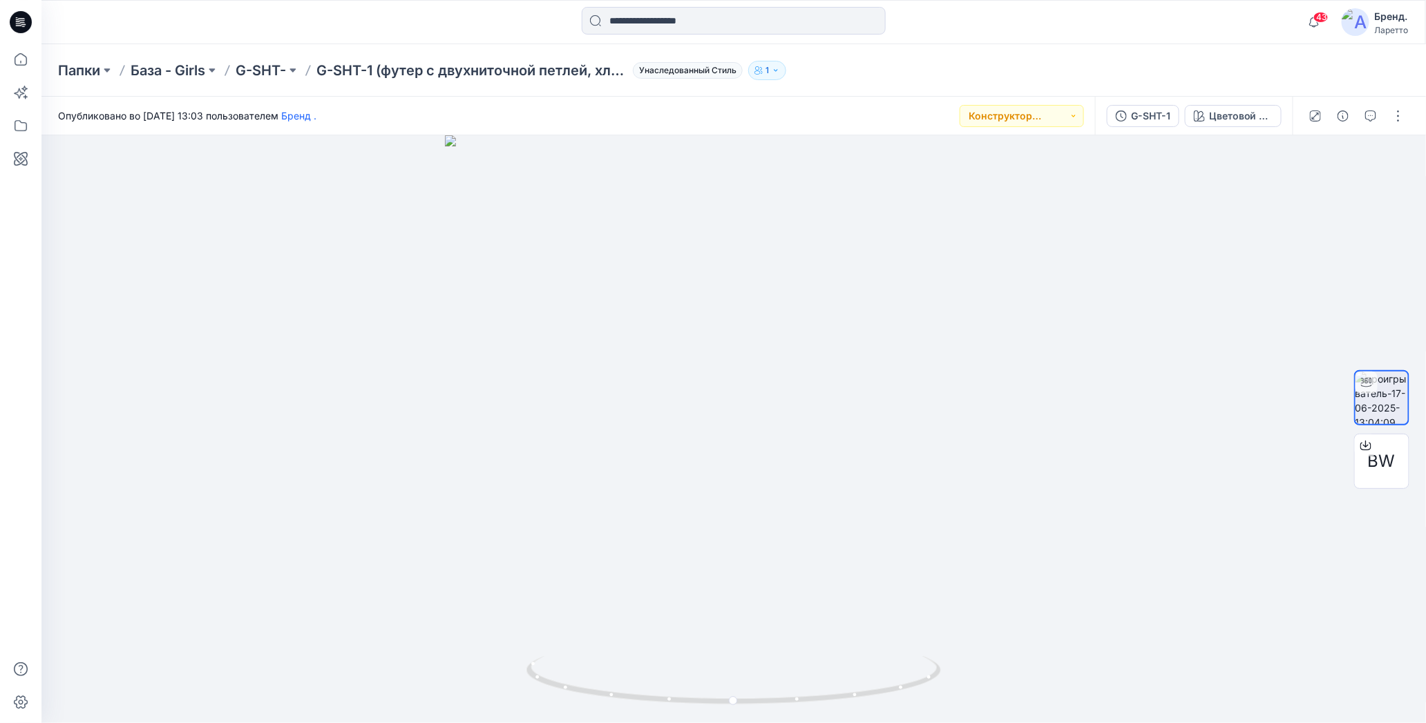
click at [954, 66] on div "Папки База - Girls G-SHT- G-SHT-1 (футер с двухниточной петлей, хлопок 95 %, эл…" at bounding box center [680, 70] width 1244 height 19
drag, startPoint x: 731, startPoint y: 701, endPoint x: 1012, endPoint y: 599, distance: 299.0
click at [1012, 599] on div at bounding box center [733, 429] width 1384 height 588
click at [848, 63] on div "Папки База - Boys Б-ШТ- B-SHT-34 (вискоза, 100 % полиэстер) Унаследованный Стил…" at bounding box center [680, 70] width 1244 height 19
click at [855, 60] on div "Папки База - Boys Б-ШТ- B-SHT-34 (вискоза, 100 % полиэстер) Унаследованный Стил…" at bounding box center [733, 70] width 1384 height 53
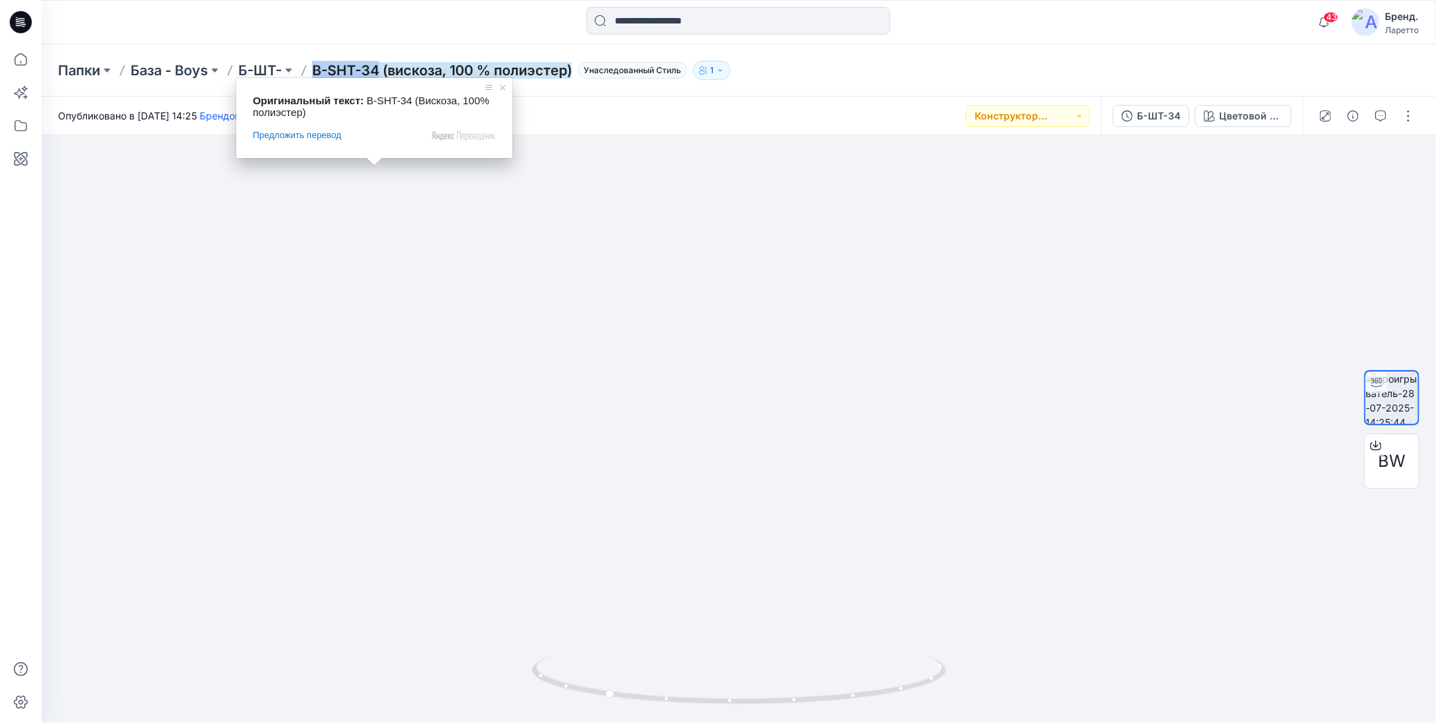
drag, startPoint x: 313, startPoint y: 52, endPoint x: 380, endPoint y: 65, distance: 68.3
click at [380, 65] on div "Папки База - Boys Б-ШТ- B-SHT-34 (вискоза, 100 % полиэстер) Унаследованный Стил…" at bounding box center [738, 70] width 1395 height 53
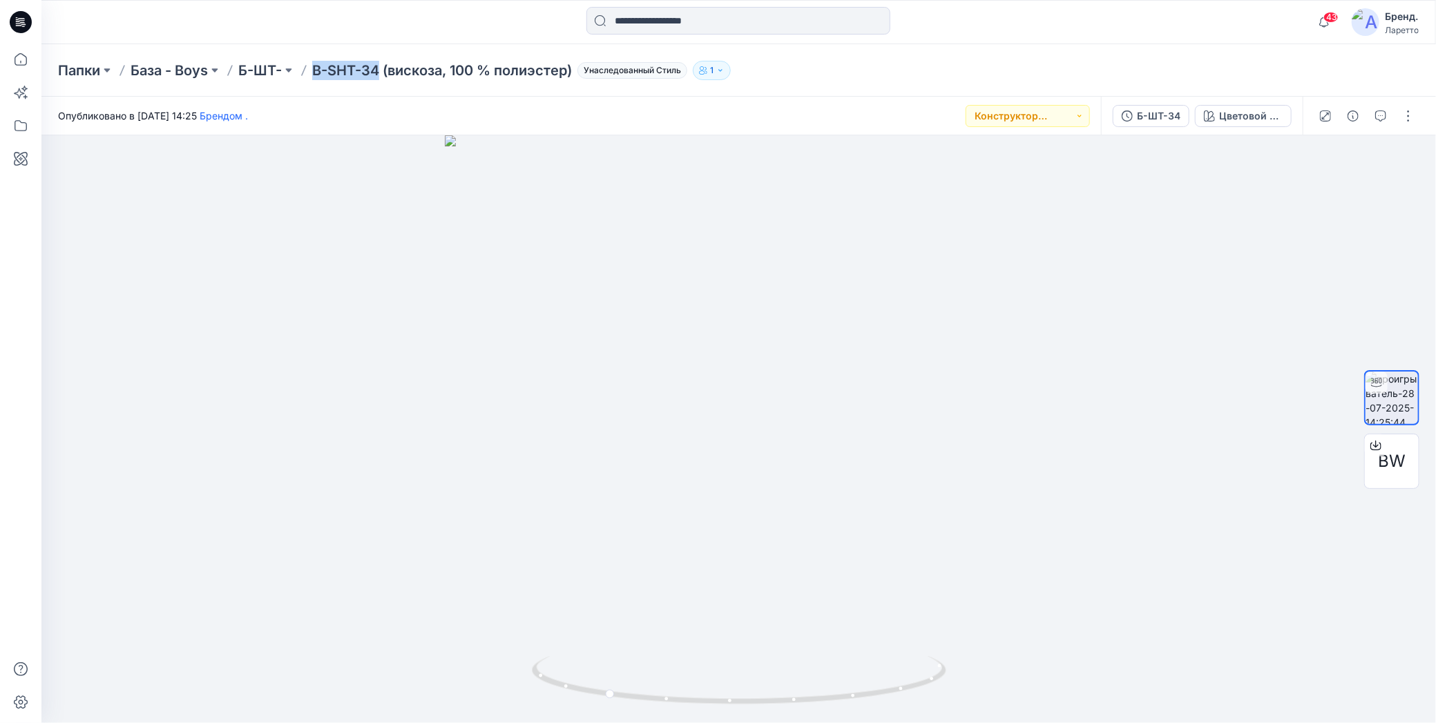
copy ya-tr-span "B-SHT-34"
click at [965, 88] on div "Папки База - Boys Б-ШТ- B-SHT-34 (вискоза, 100 % полиэстер) Унаследованный Стил…" at bounding box center [738, 70] width 1395 height 53
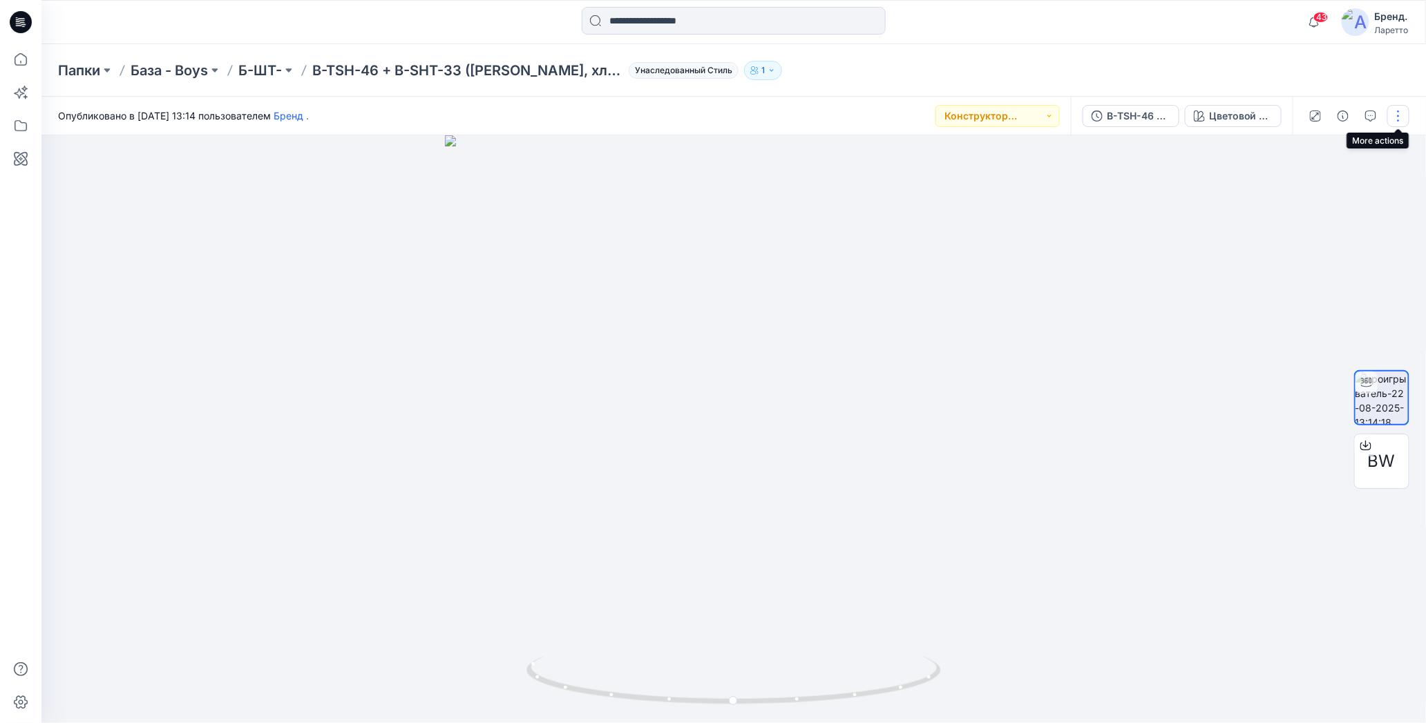
click at [1396, 116] on button "button" at bounding box center [1398, 116] width 22 height 22
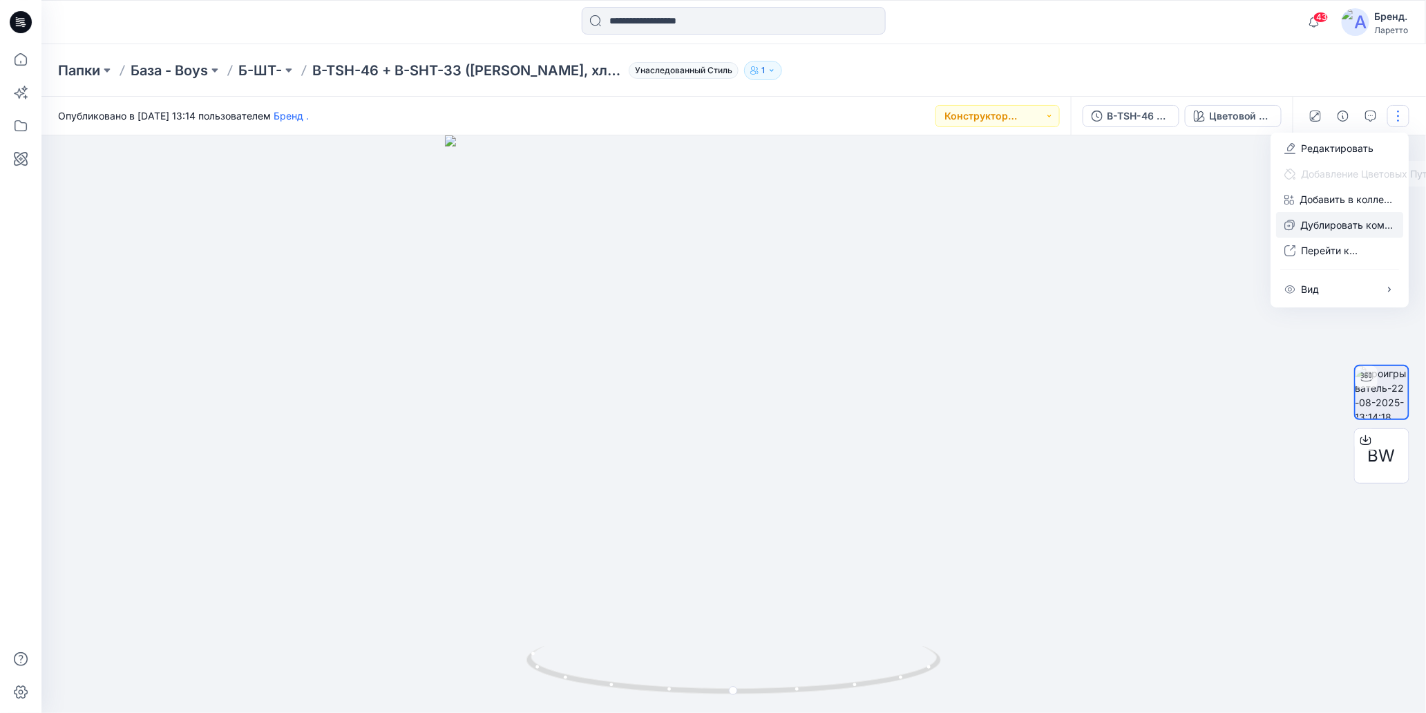
click at [1292, 225] on icon "button" at bounding box center [1289, 225] width 10 height 11
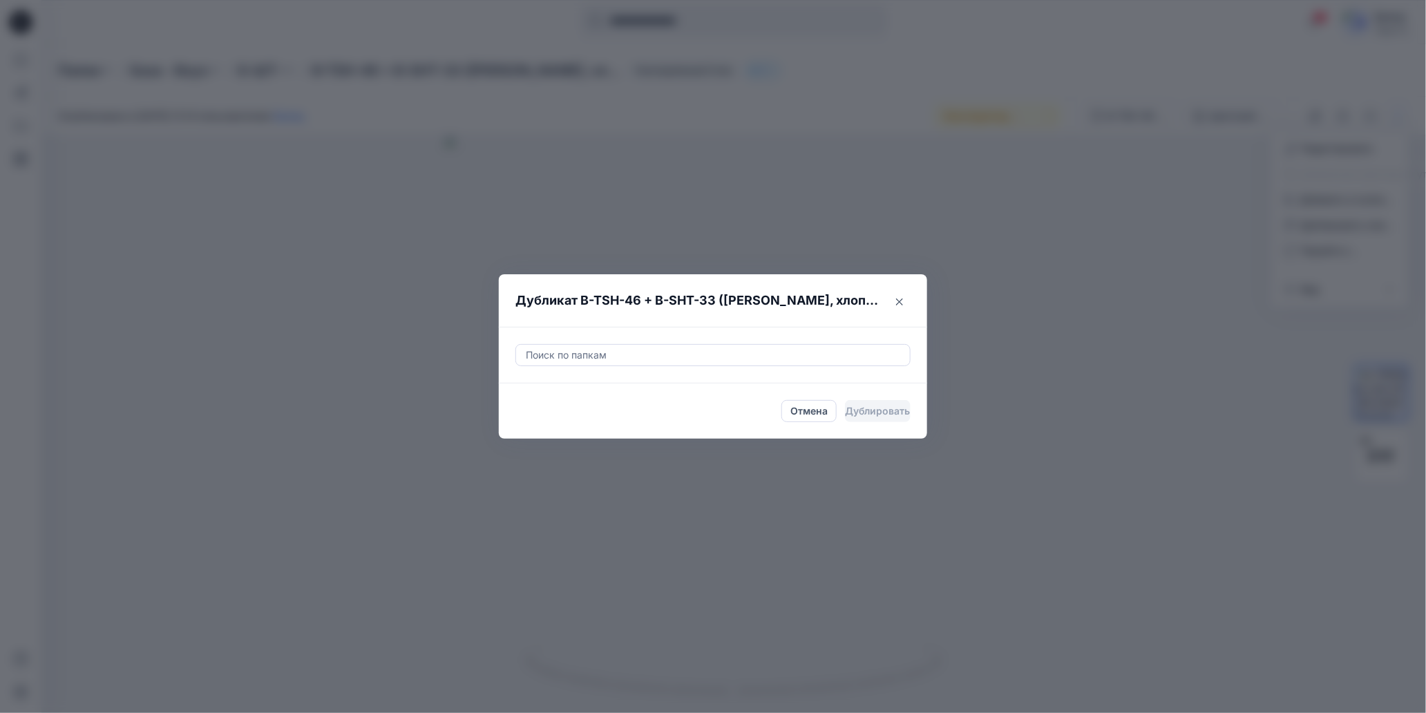
click at [634, 363] on div at bounding box center [712, 355] width 377 height 17
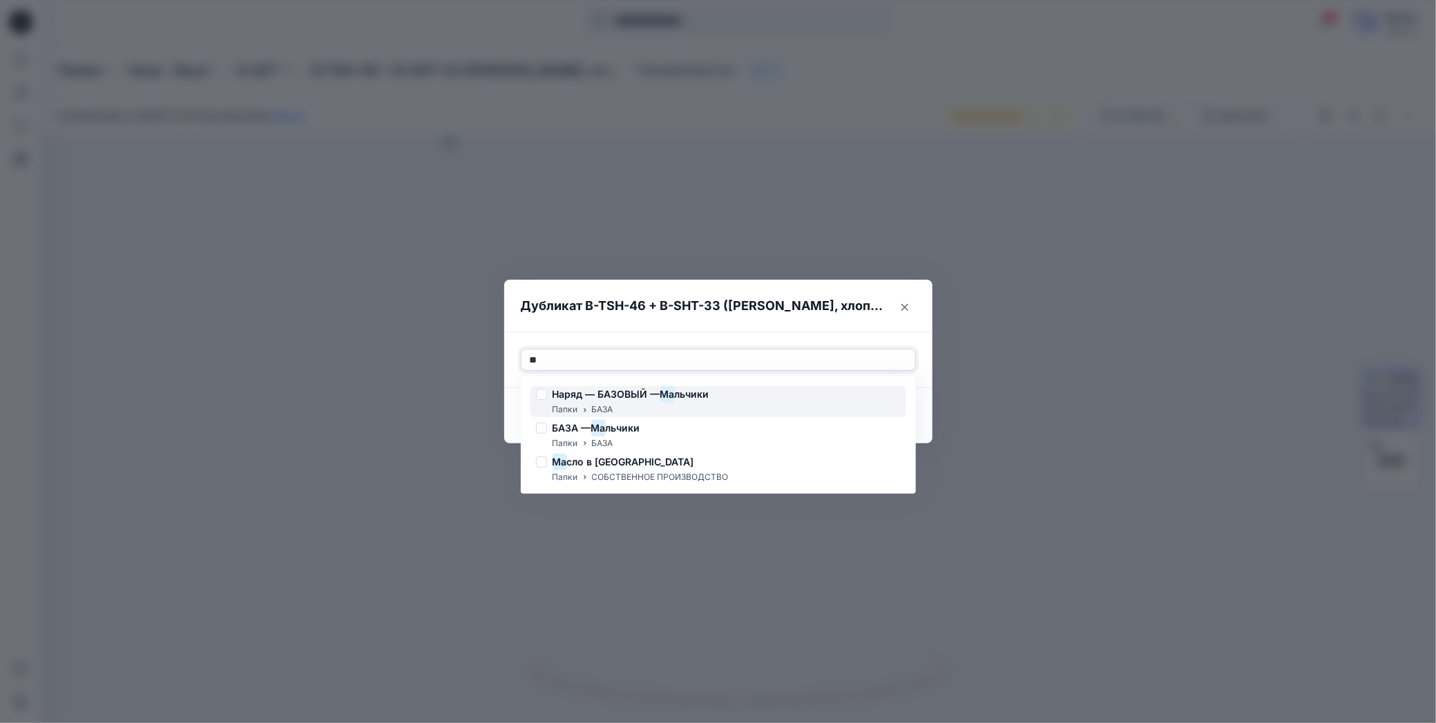
click at [717, 399] on div "Наряд — БАЗОВЫЙ — Ма льчики Папки БАЗА" at bounding box center [719, 401] width 376 height 31
type input "**"
click at [777, 333] on div "Для выбора опций используйте клавиши «вверх» и «вниз», нажмите Enter, чтобы выб…" at bounding box center [718, 360] width 428 height 57
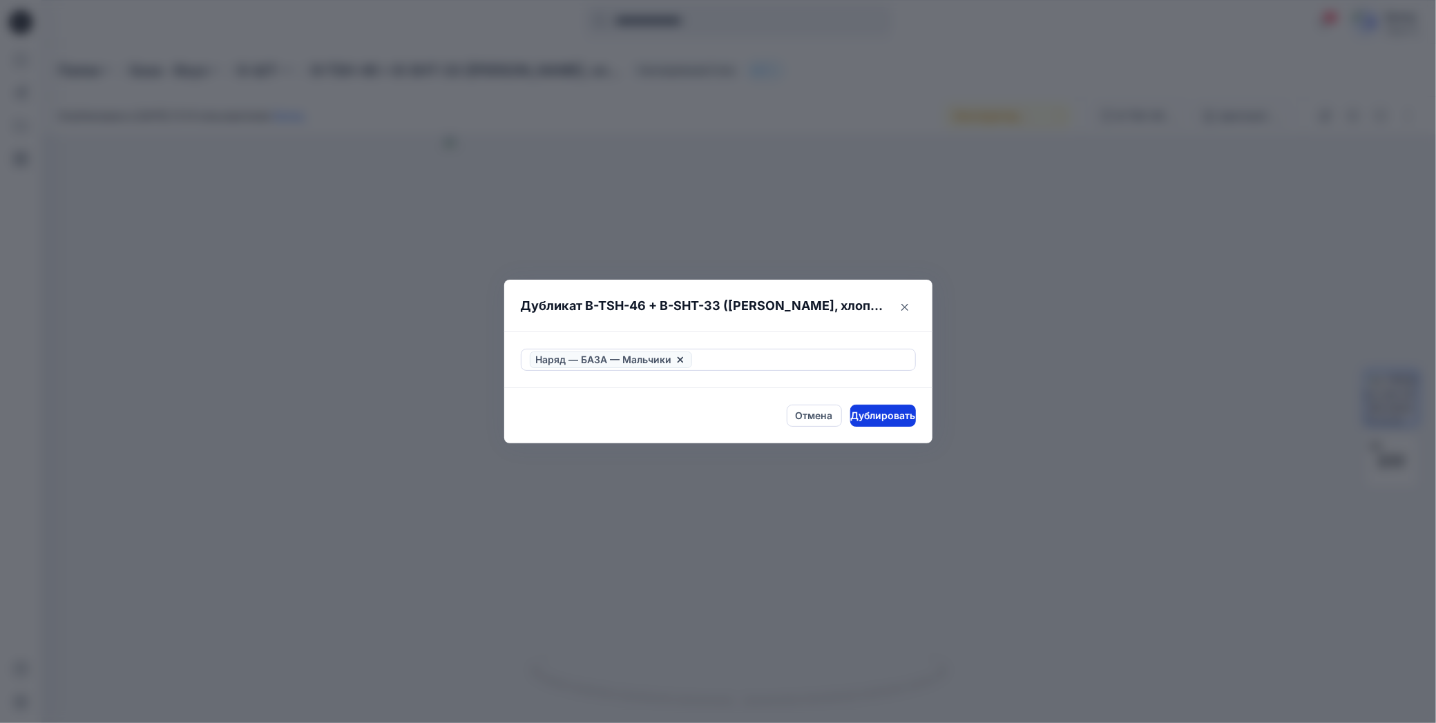
click at [866, 416] on ya-tr-span "Дублировать" at bounding box center [882, 415] width 65 height 15
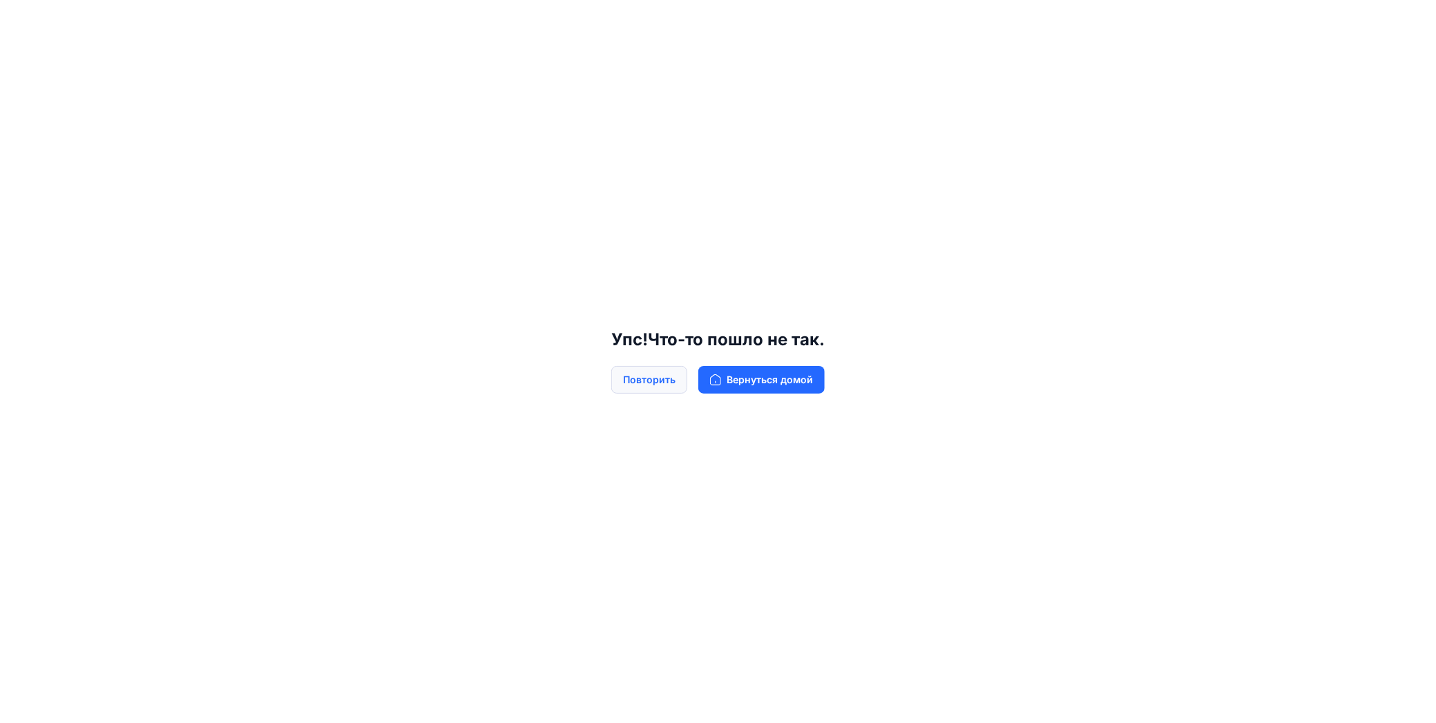
click at [667, 379] on ya-tr-span "Повторить" at bounding box center [649, 379] width 53 height 15
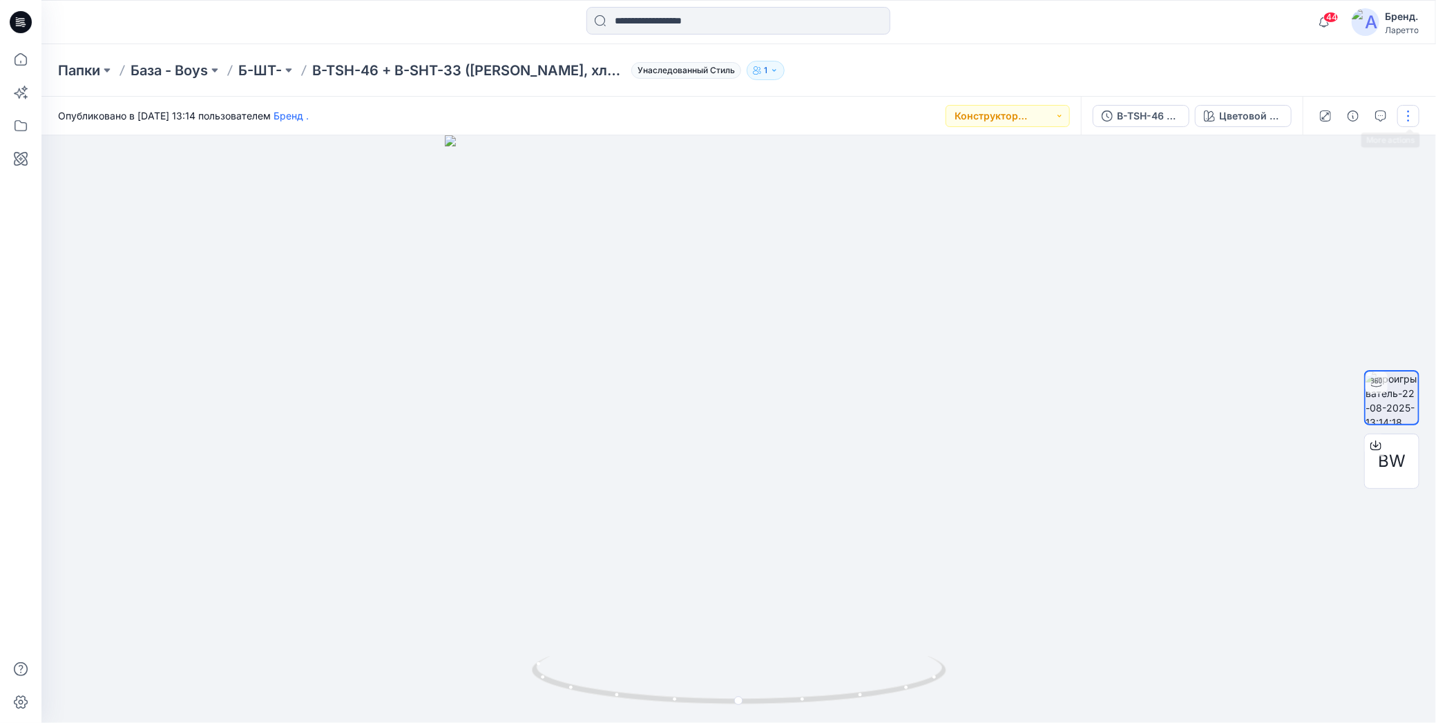
click at [1413, 117] on button "button" at bounding box center [1409, 116] width 22 height 22
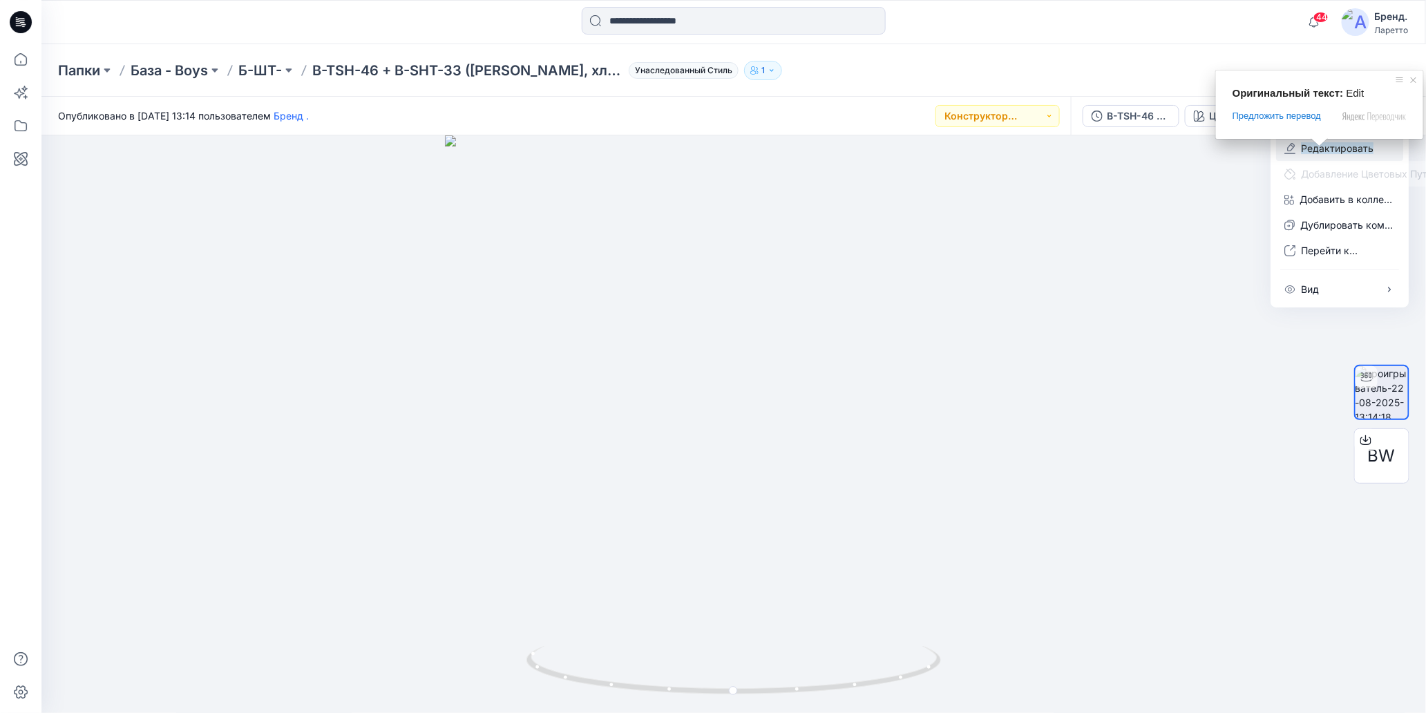
click at [1297, 146] on button "Редактировать" at bounding box center [1339, 148] width 127 height 26
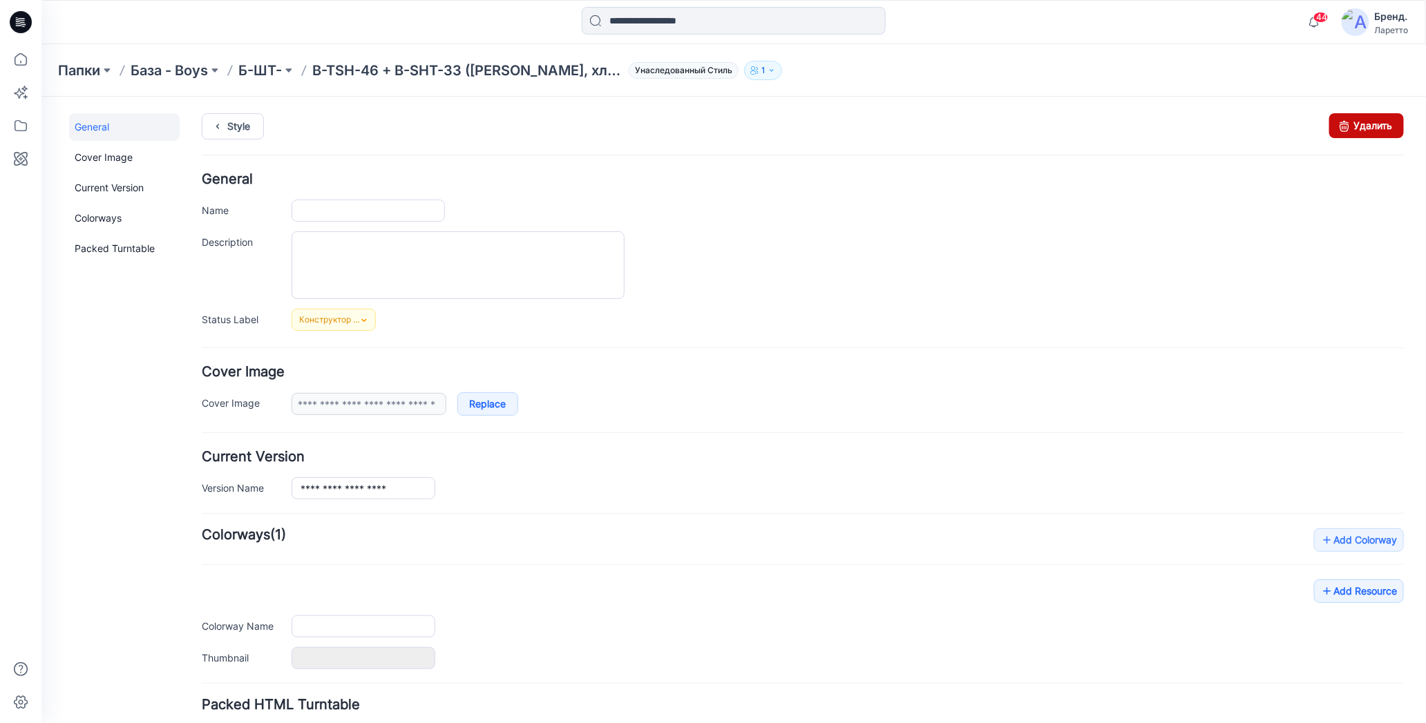
click at [1334, 126] on icon at bounding box center [1343, 125] width 19 height 25
type input "**********"
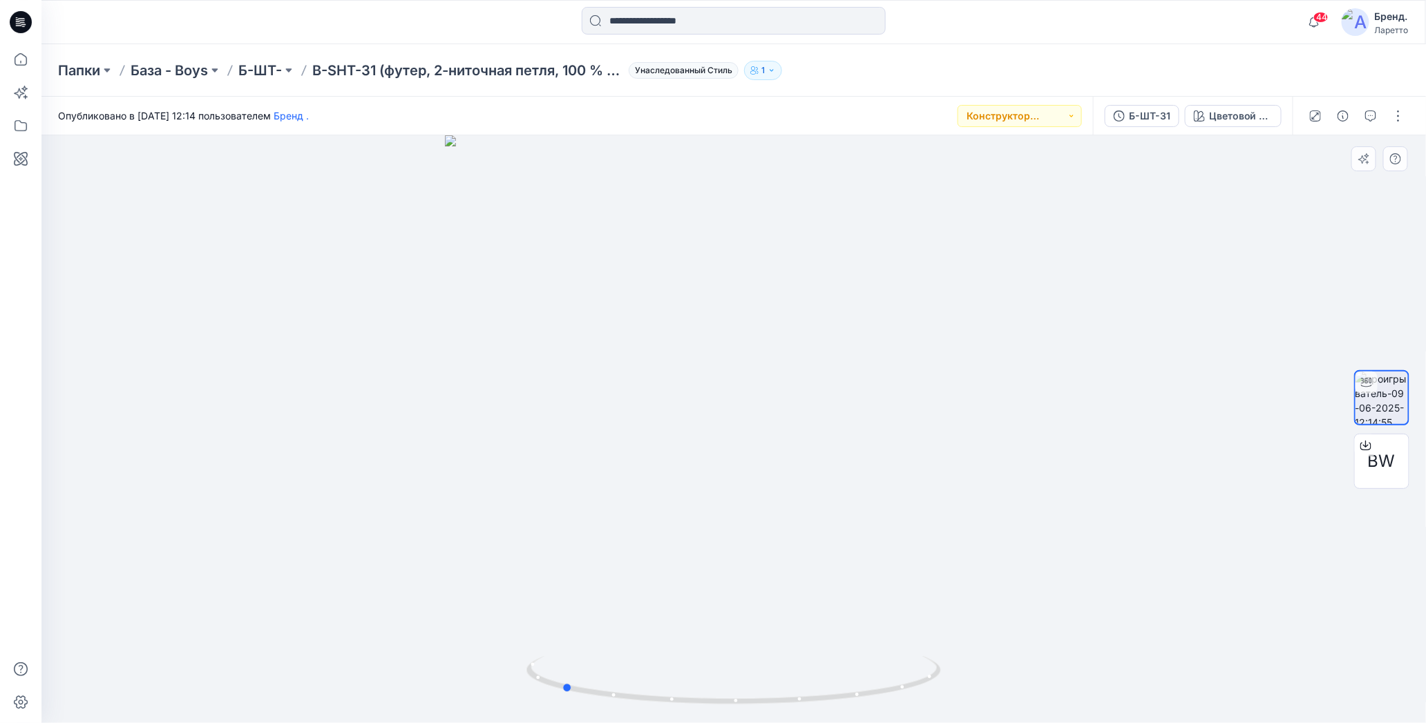
drag, startPoint x: 734, startPoint y: 700, endPoint x: 976, endPoint y: 658, distance: 246.0
click at [976, 658] on div at bounding box center [733, 429] width 1384 height 588
